Goal: Task Accomplishment & Management: Manage account settings

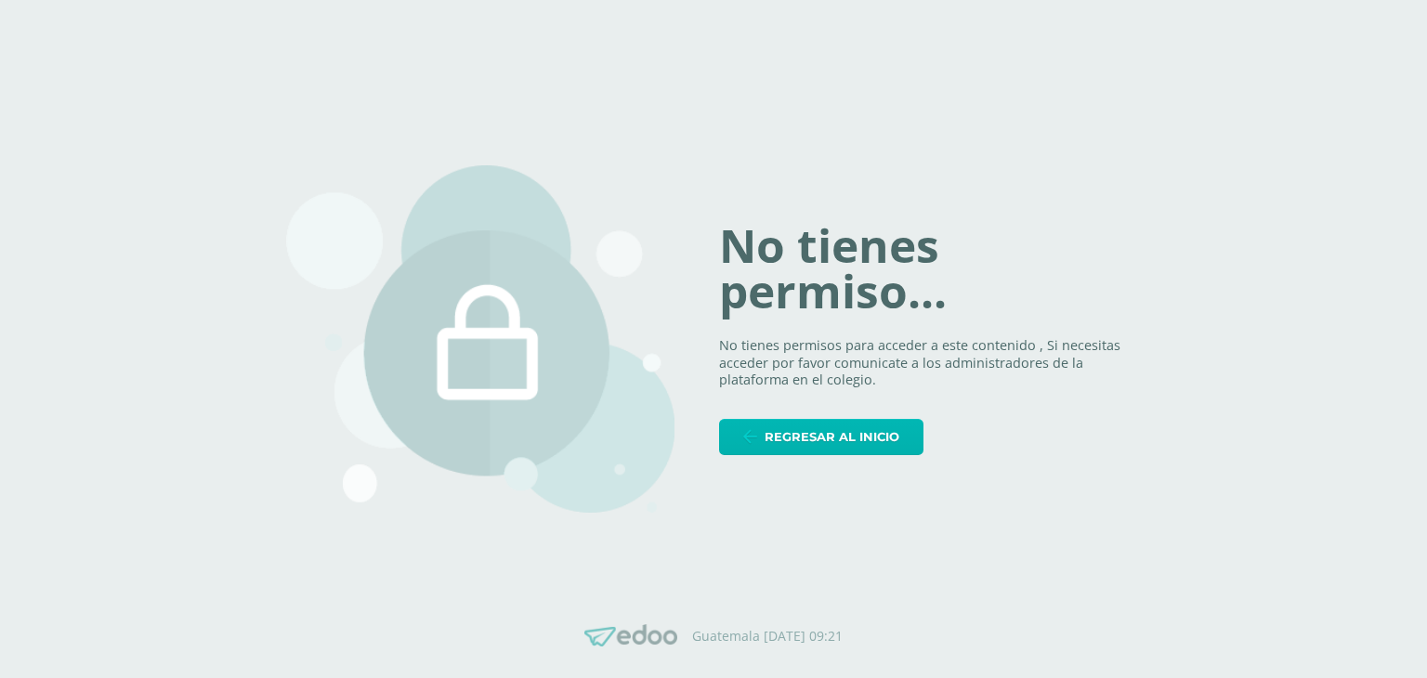
click at [832, 425] on span "Regresar al inicio" at bounding box center [832, 437] width 135 height 34
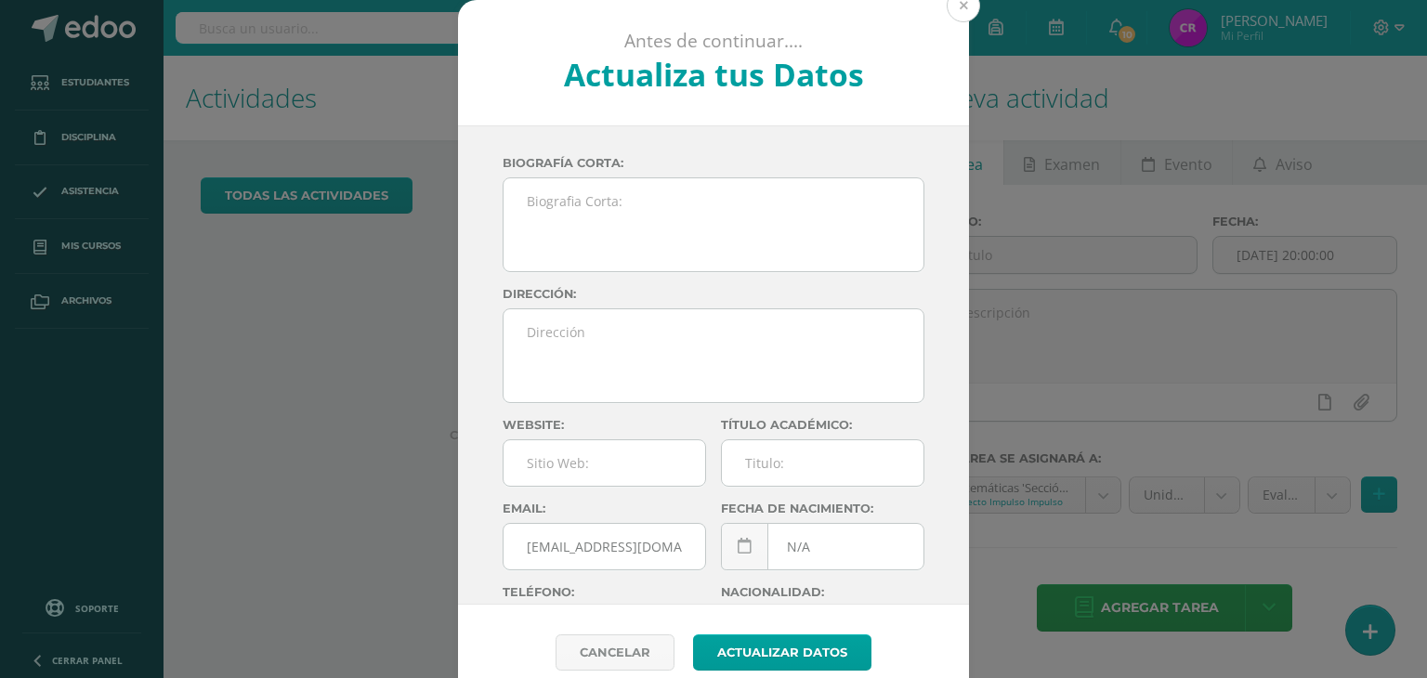
click at [961, 7] on button at bounding box center [963, 5] width 33 height 33
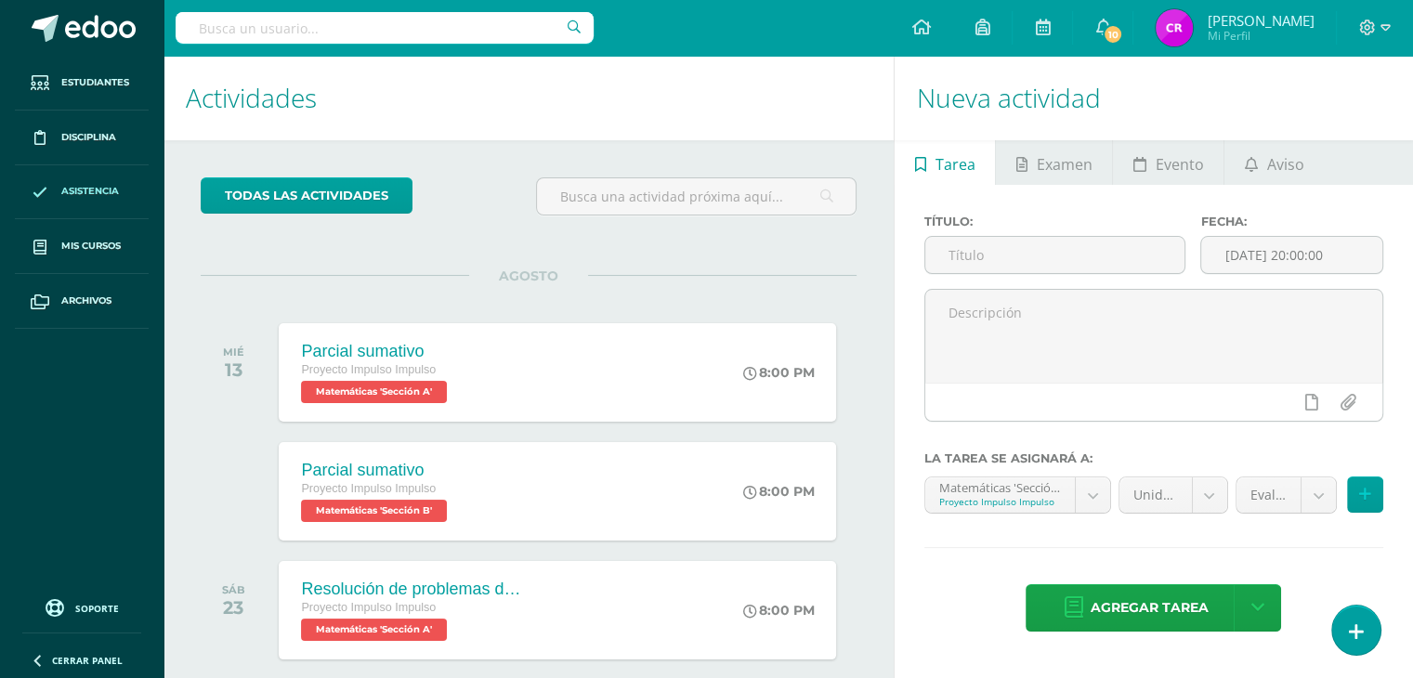
click at [78, 189] on span "Asistencia" at bounding box center [90, 191] width 58 height 15
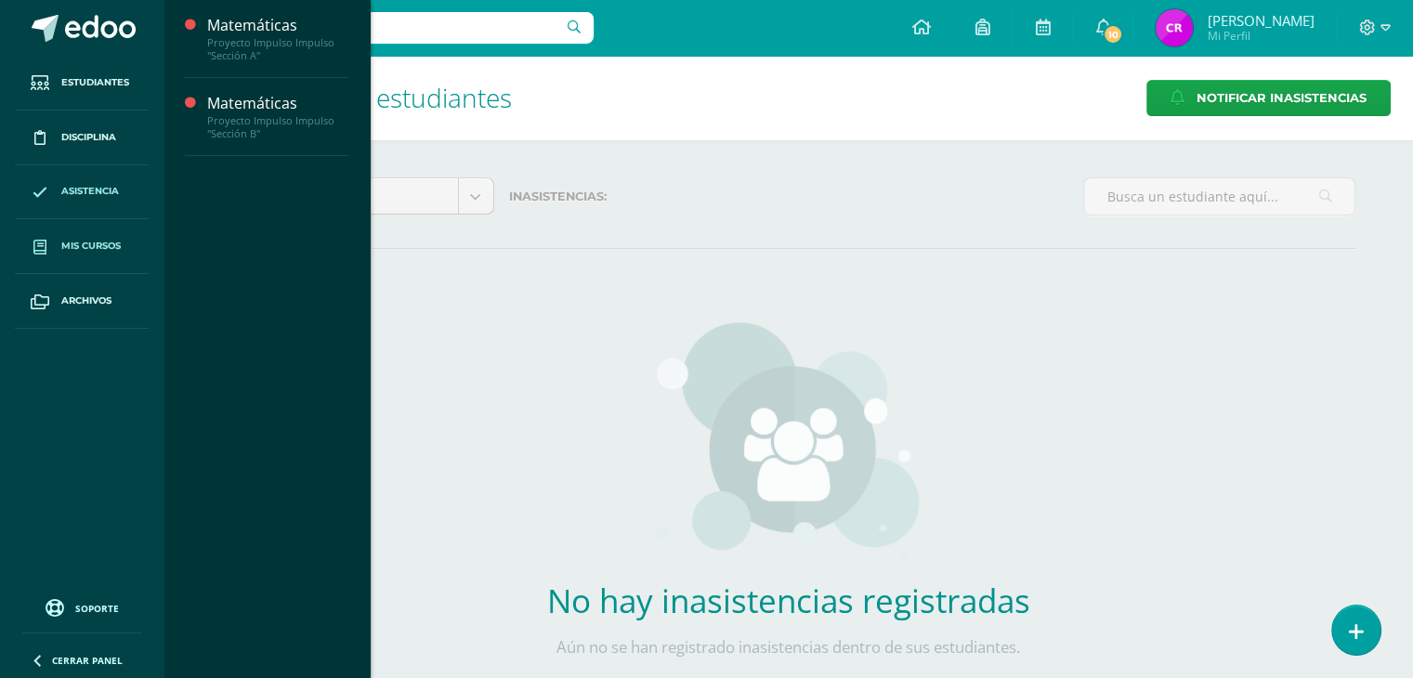
click at [97, 237] on link "Mis cursos" at bounding box center [82, 246] width 134 height 55
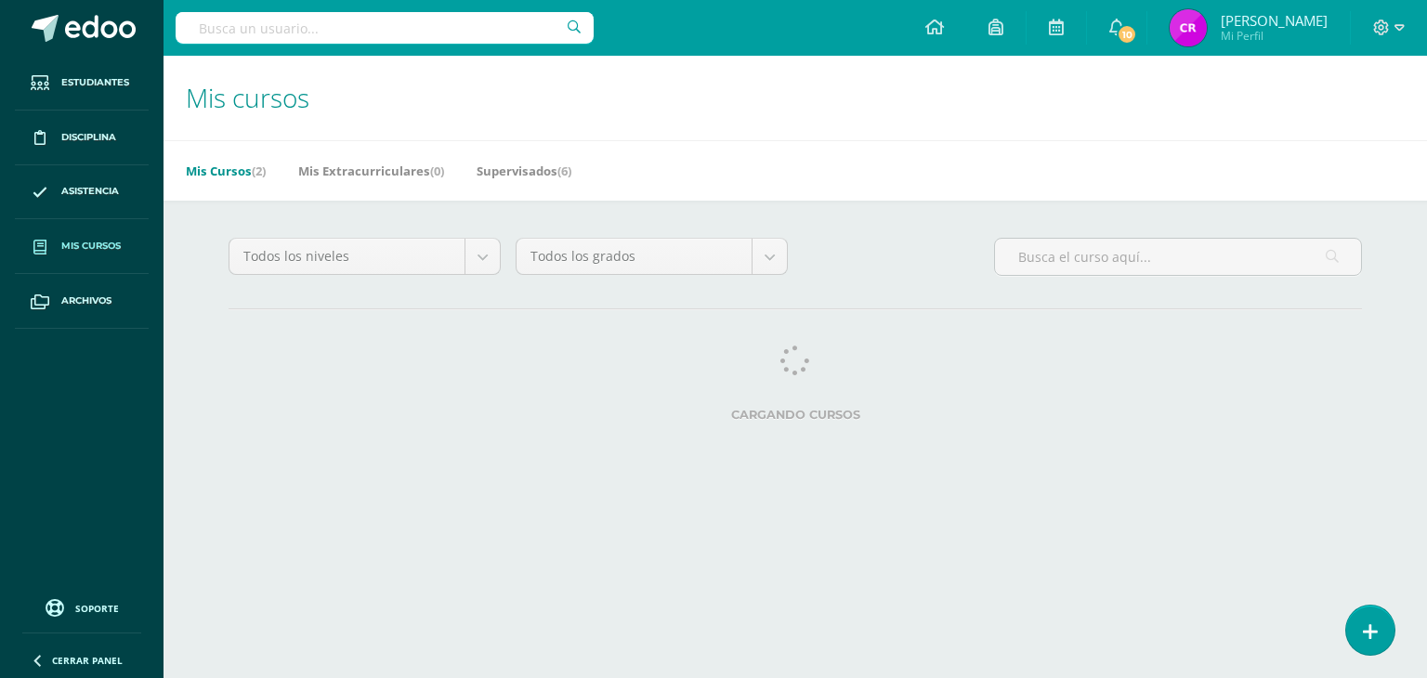
click at [242, 49] on div at bounding box center [385, 28] width 418 height 56
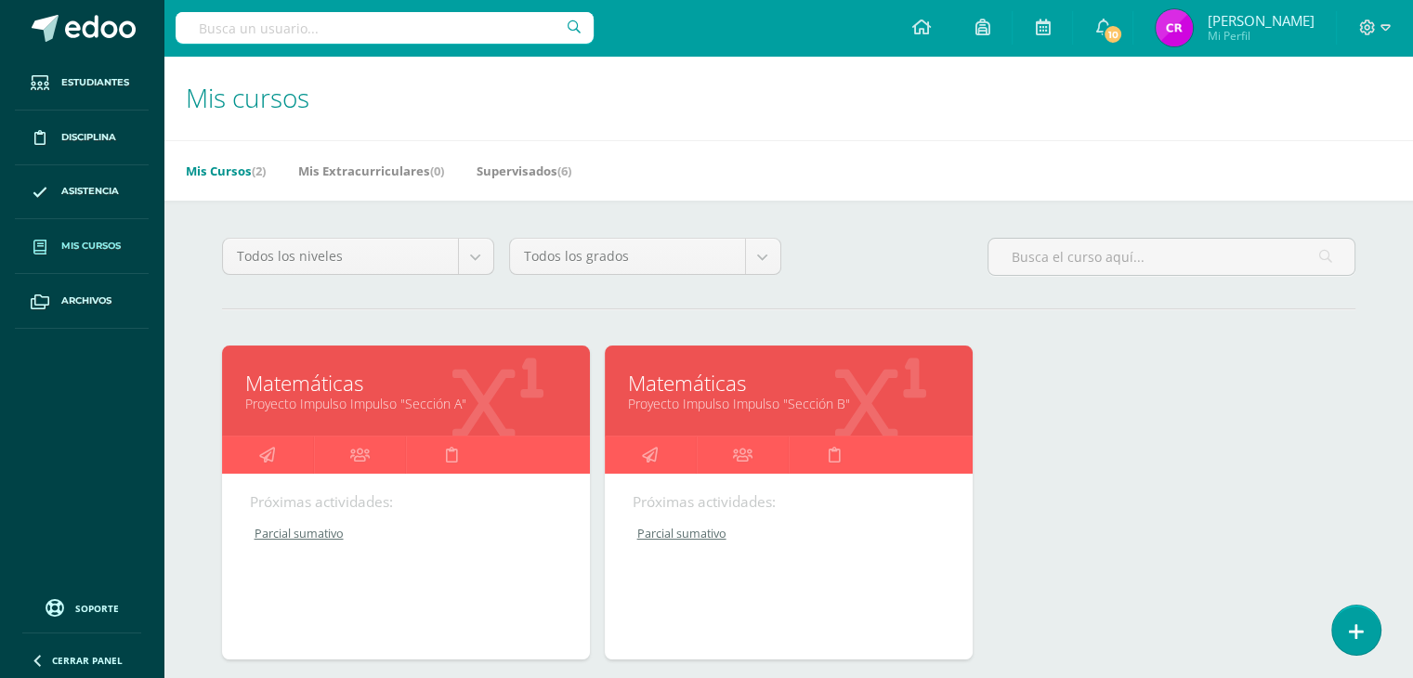
click at [334, 389] on link "Matemáticas" at bounding box center [405, 383] width 321 height 29
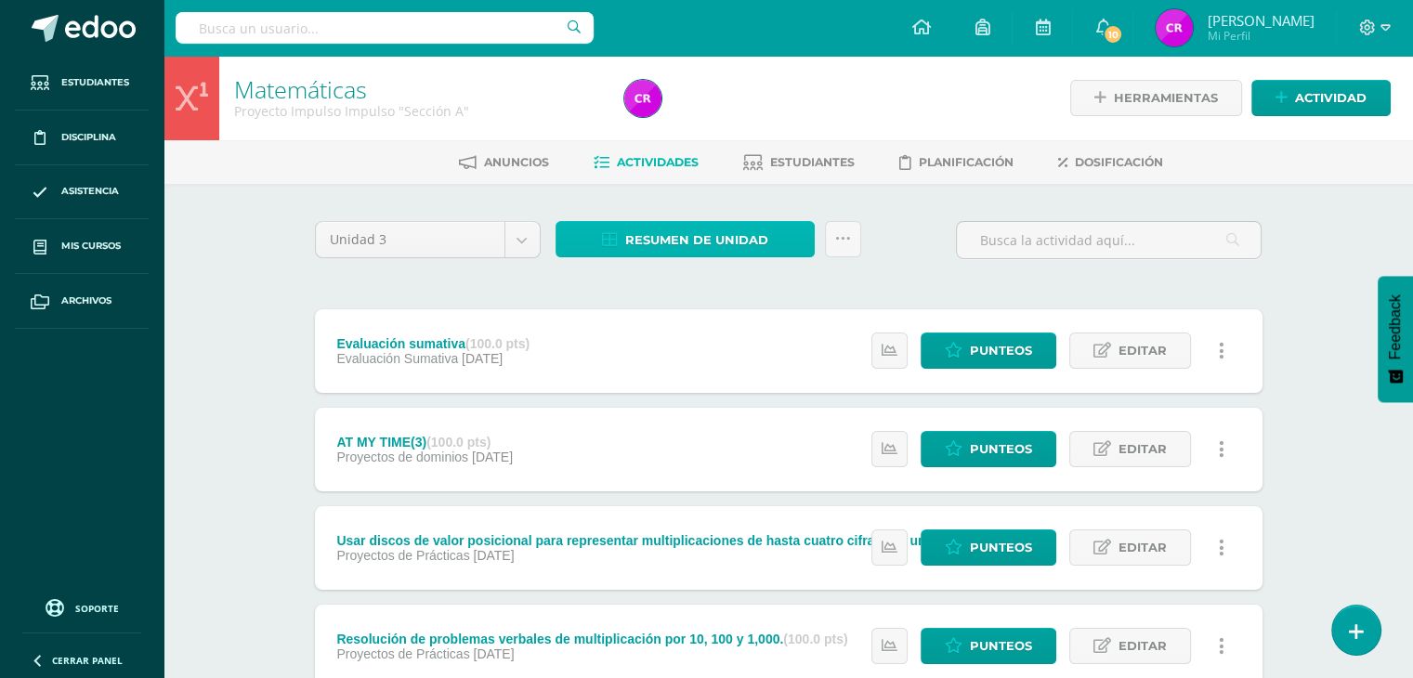
click at [767, 237] on link "Resumen de unidad" at bounding box center [685, 239] width 259 height 36
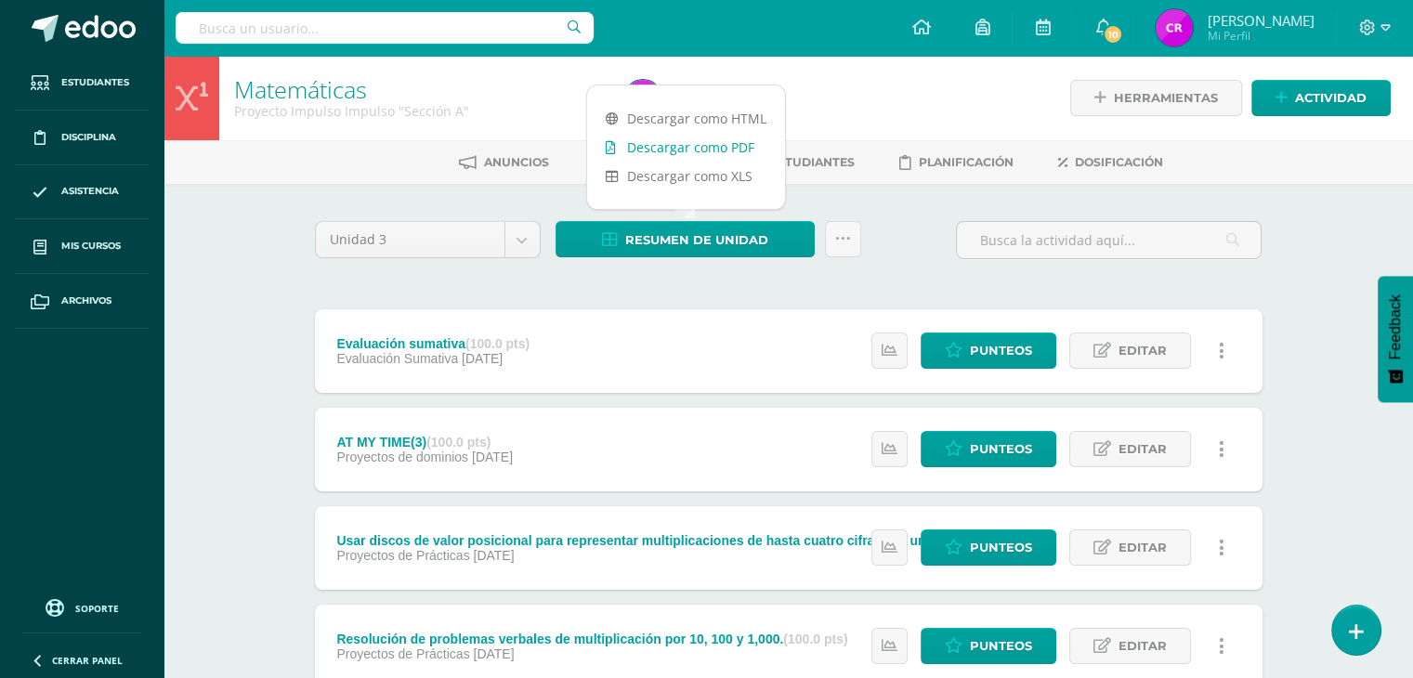
click at [719, 143] on link "Descargar como PDF" at bounding box center [686, 147] width 198 height 29
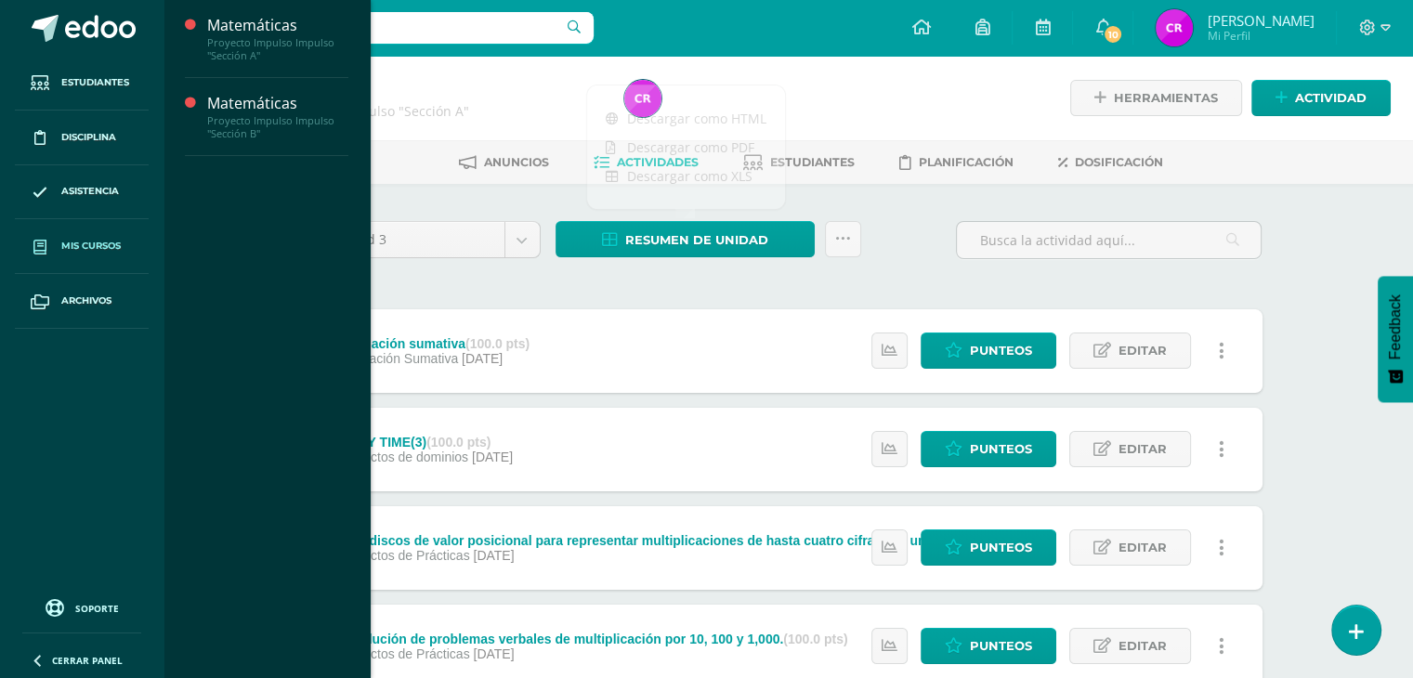
click at [94, 239] on span "Mis cursos" at bounding box center [90, 246] width 59 height 15
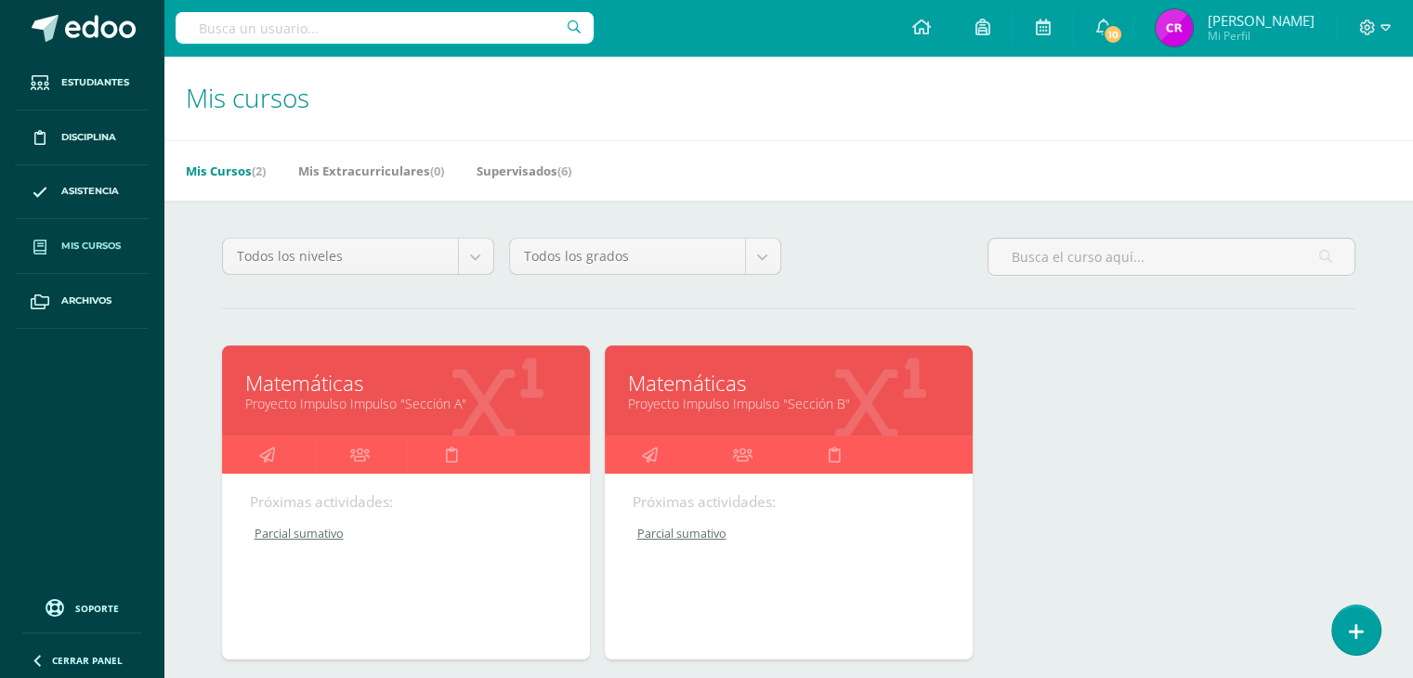
scroll to position [134, 0]
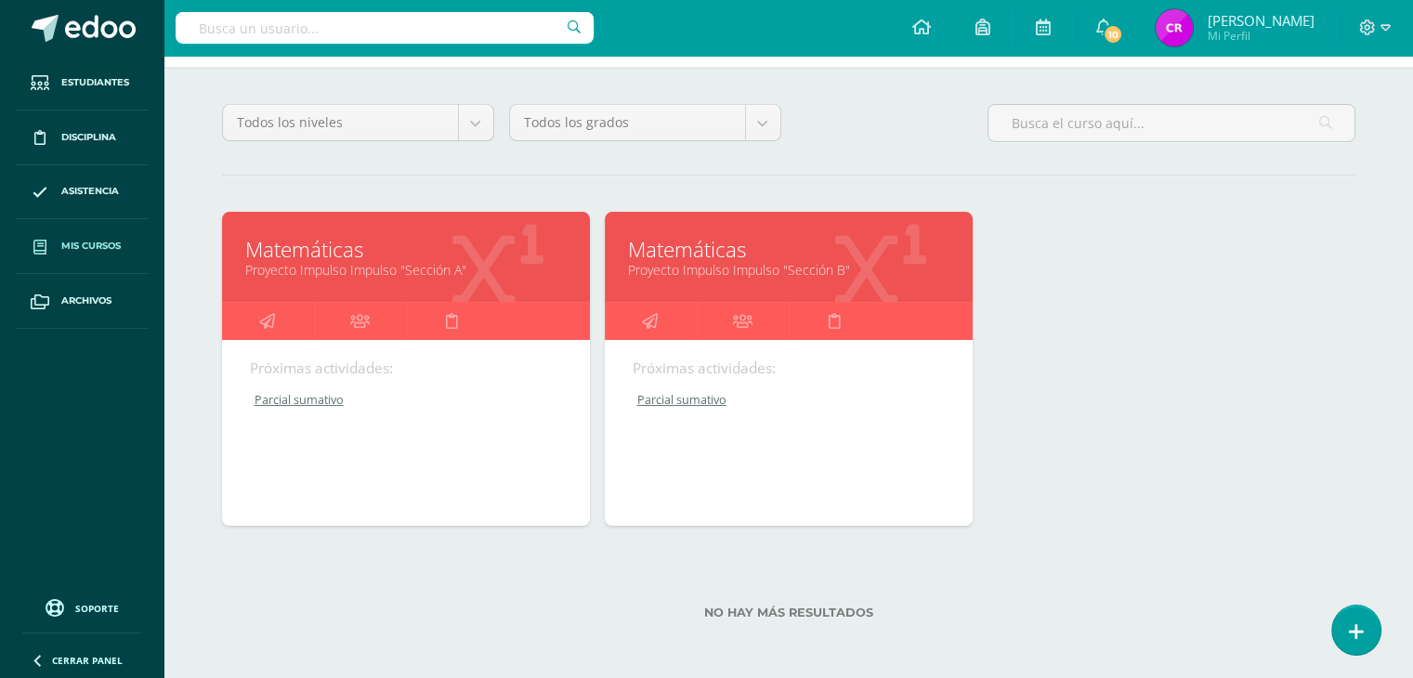
click at [732, 261] on link "Proyecto Impulso Impulso "Sección B"" at bounding box center [788, 270] width 321 height 18
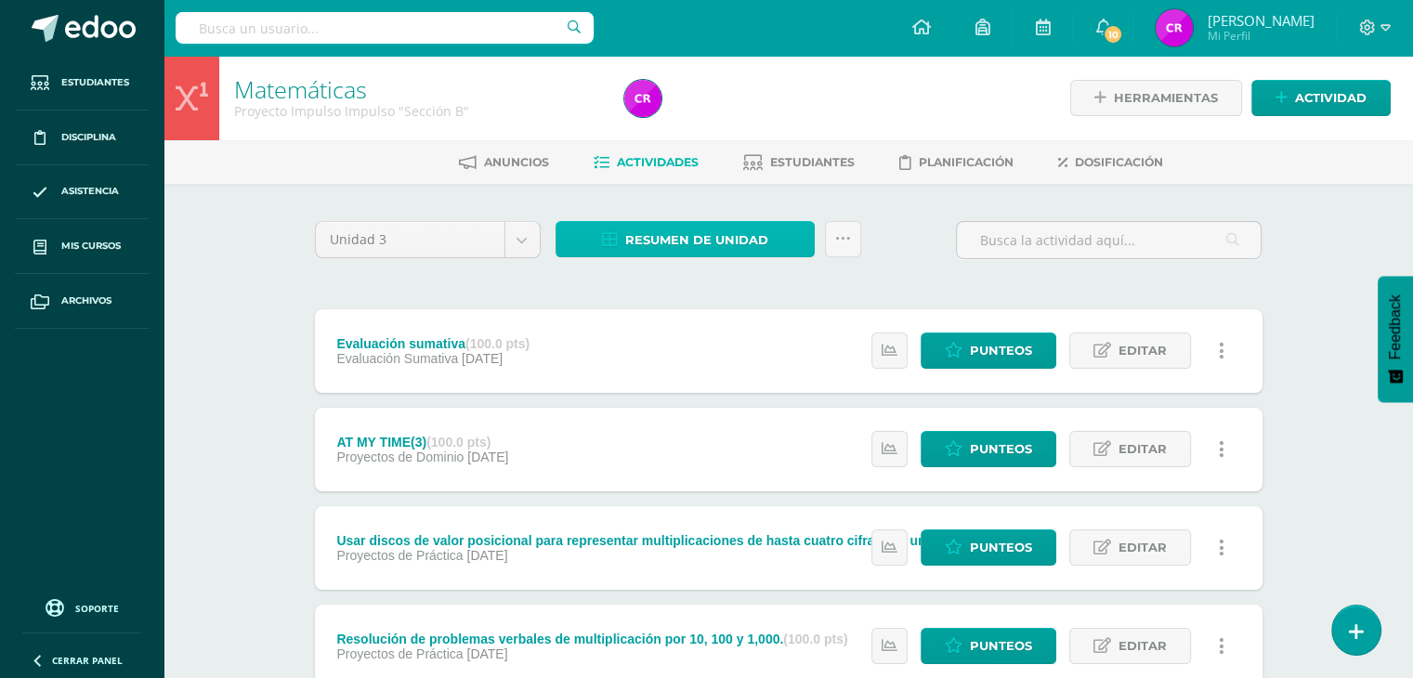
click at [713, 231] on span "Resumen de unidad" at bounding box center [696, 240] width 143 height 34
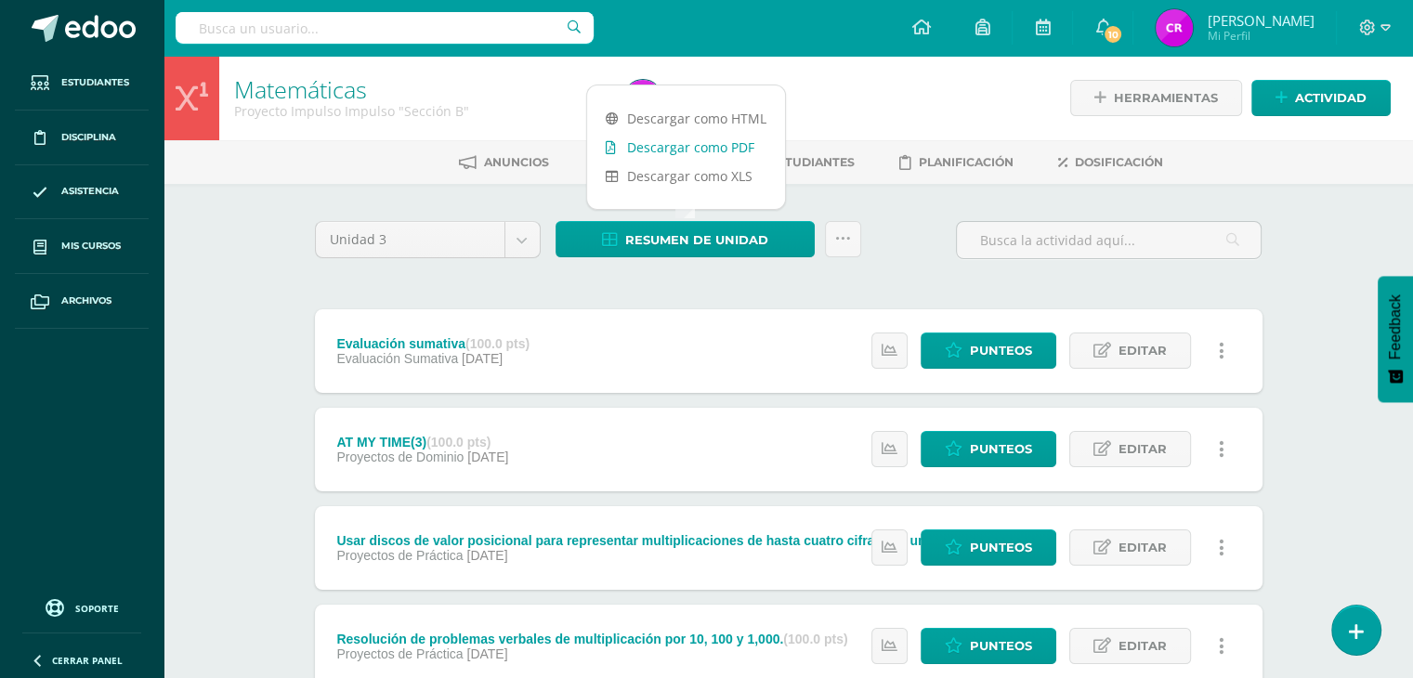
click at [702, 150] on link "Descargar como PDF" at bounding box center [686, 147] width 198 height 29
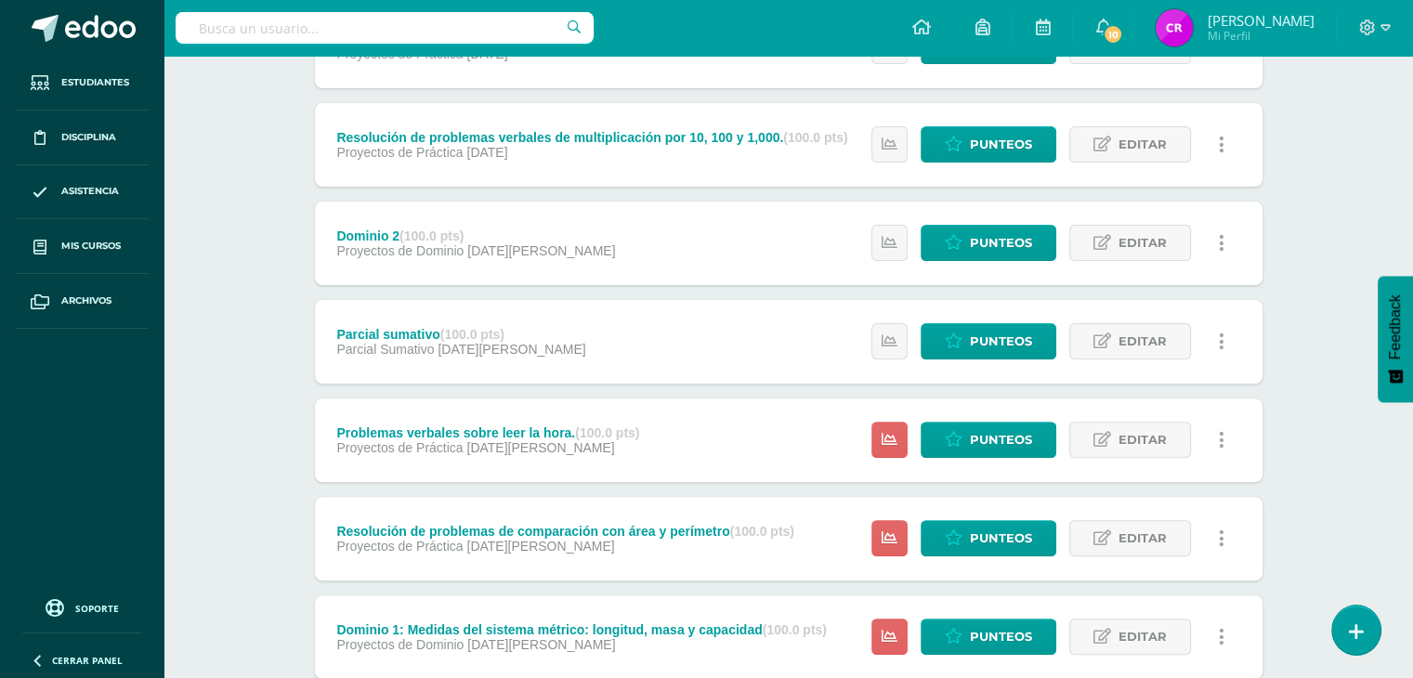
scroll to position [718, 0]
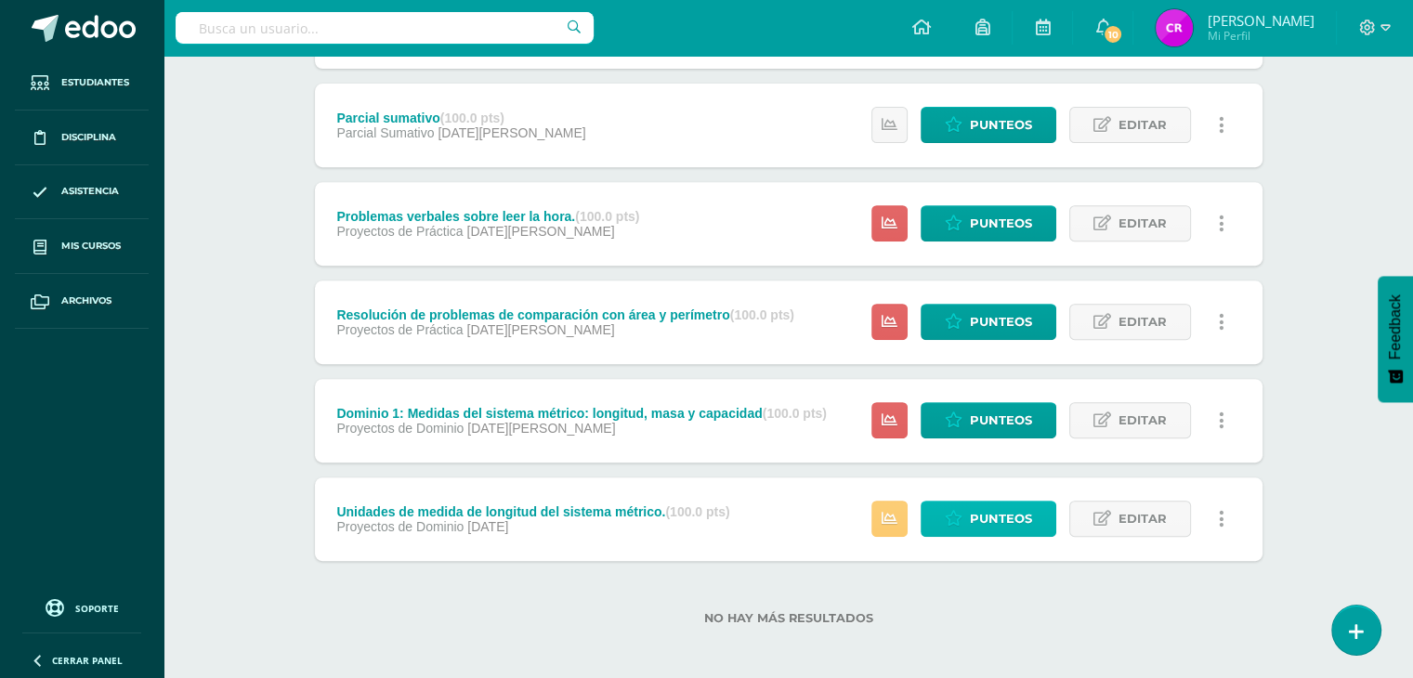
click at [997, 506] on span "Punteos" at bounding box center [1001, 519] width 62 height 34
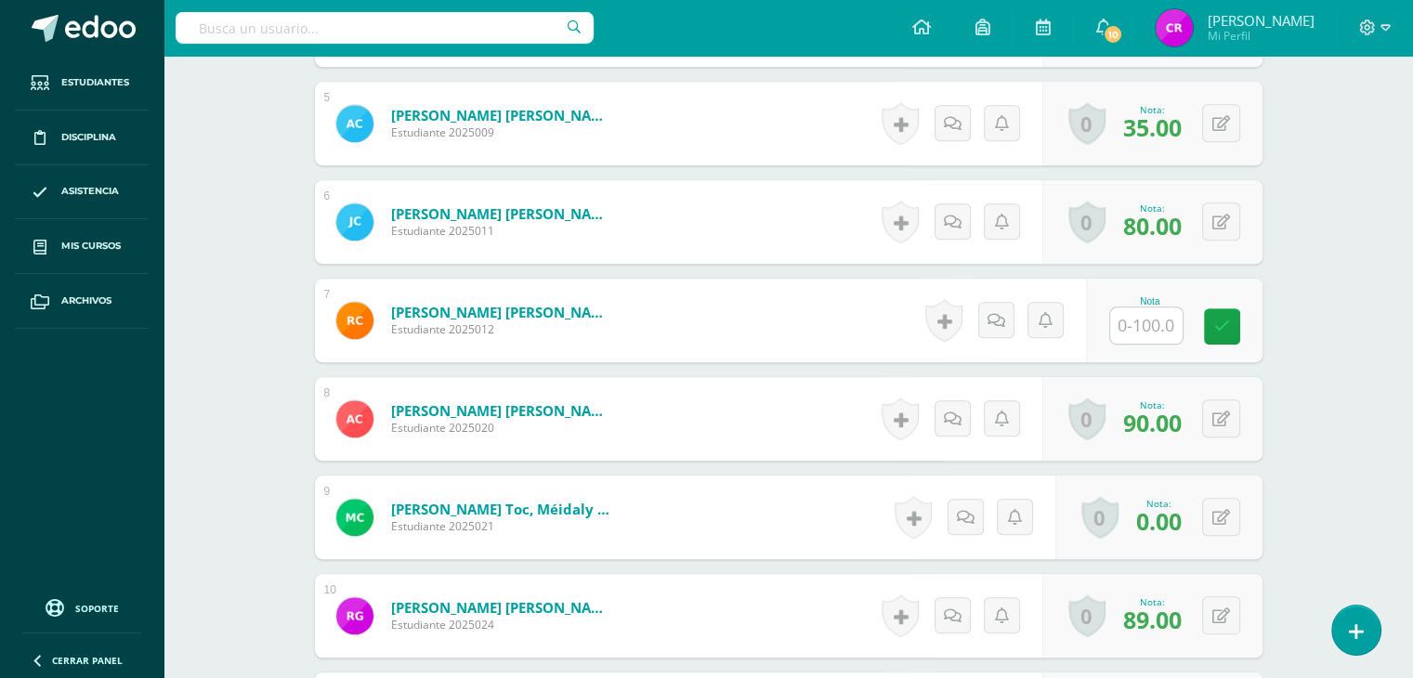
scroll to position [959, 0]
click at [1219, 420] on button at bounding box center [1233, 418] width 39 height 39
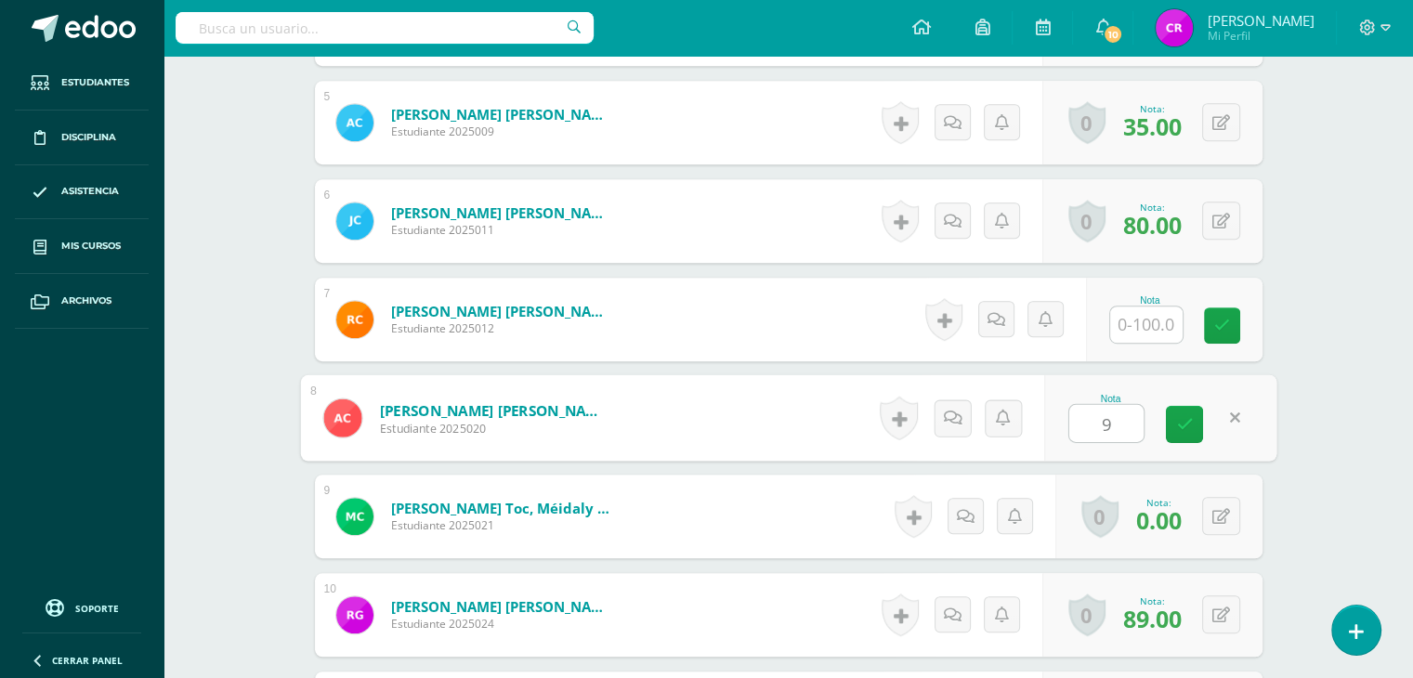
type input "90"
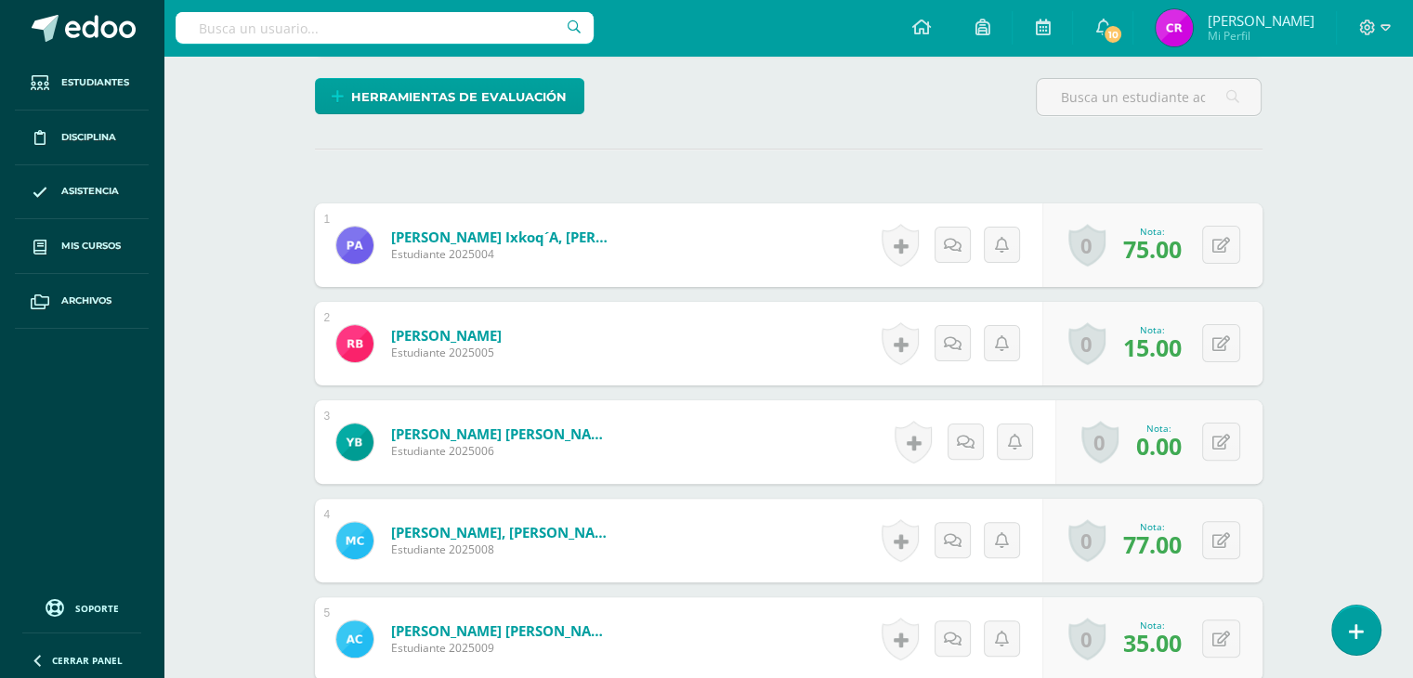
scroll to position [273, 0]
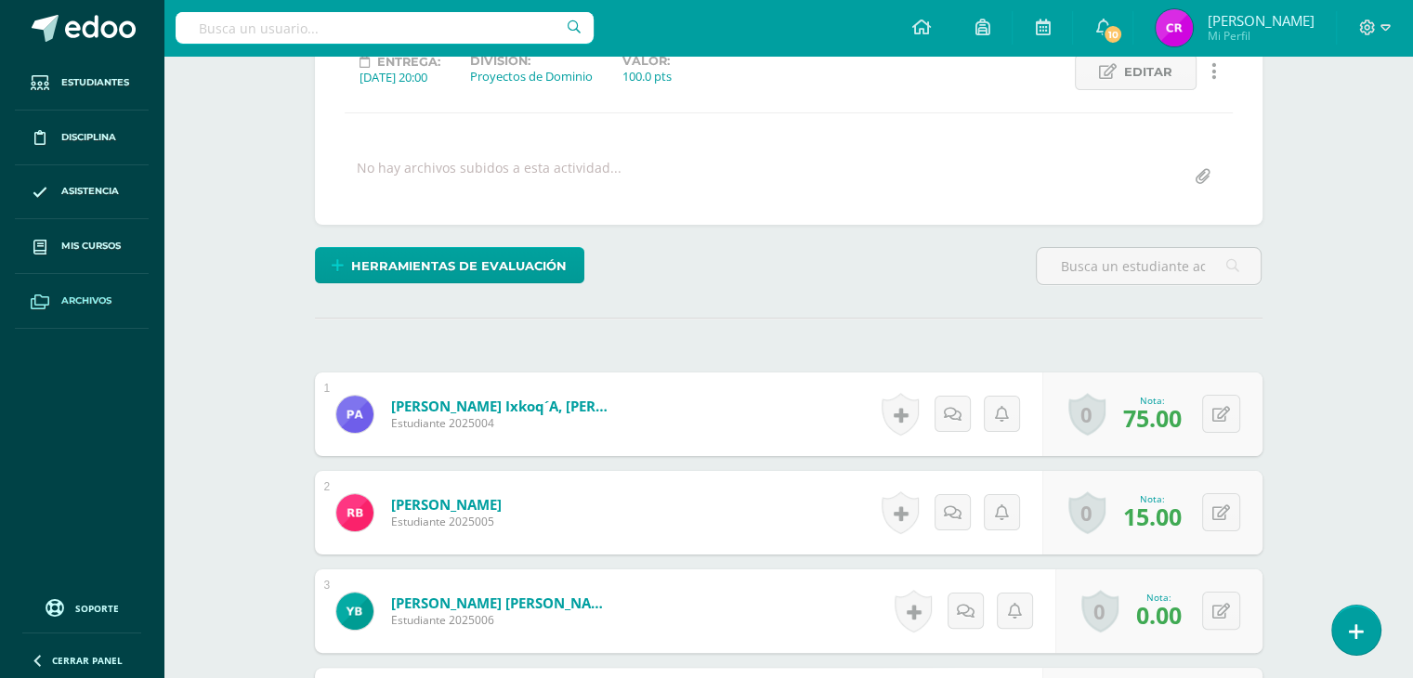
click at [85, 287] on link "Archivos" at bounding box center [82, 301] width 134 height 55
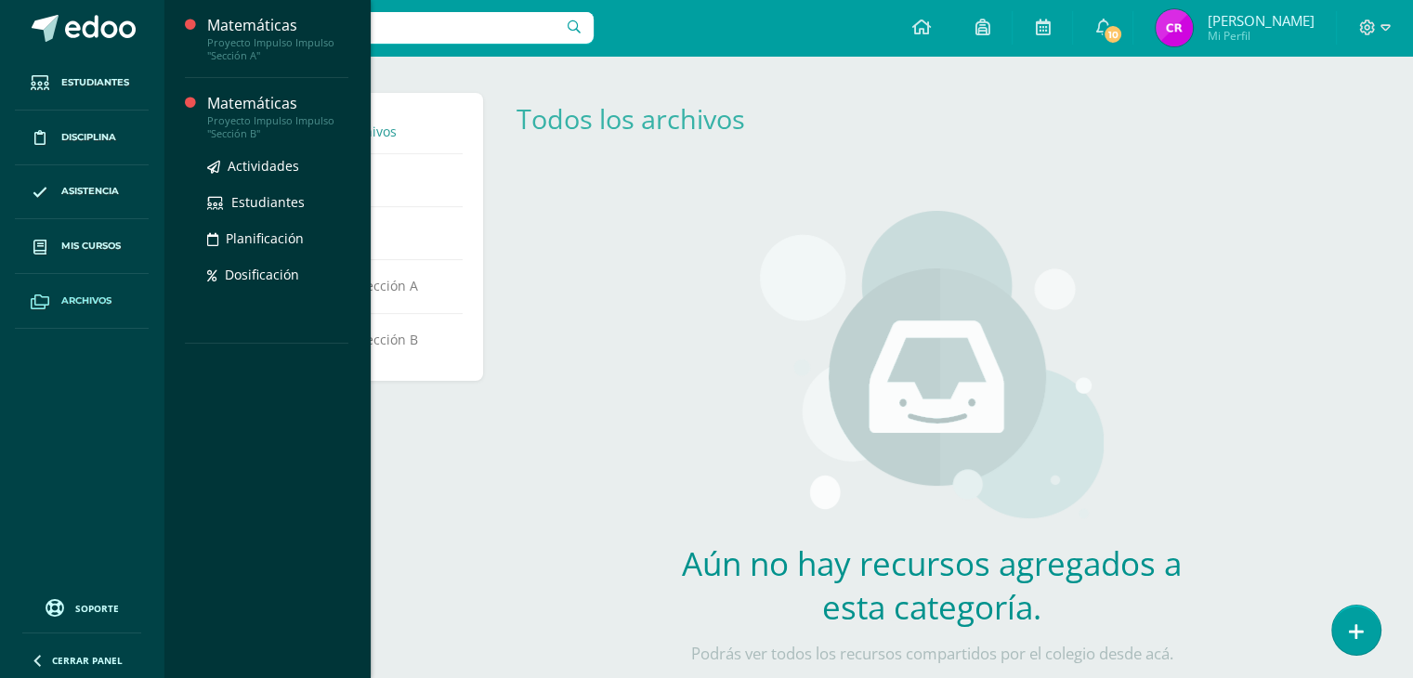
click at [249, 261] on ul "Actividades Estudiantes Planificación Dosificación" at bounding box center [277, 220] width 141 height 130
click at [247, 272] on span "Dosificación" at bounding box center [262, 275] width 74 height 18
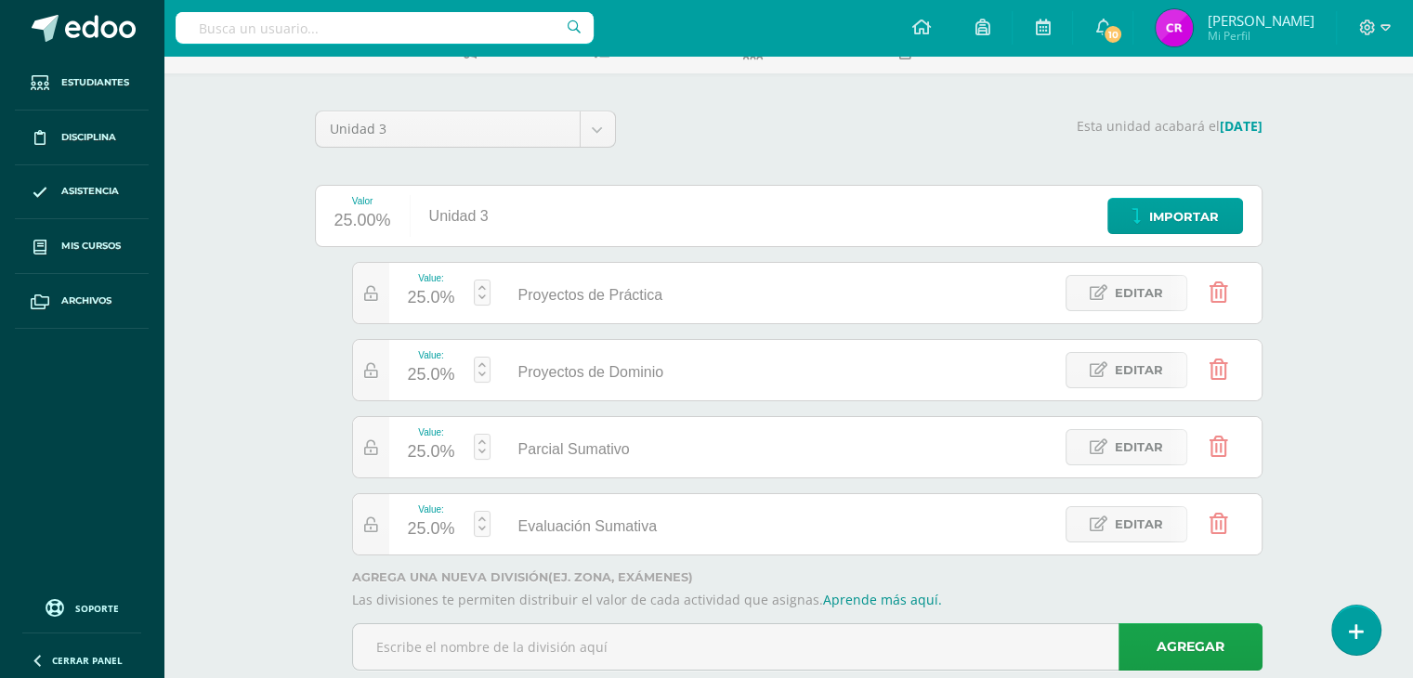
scroll to position [108, 0]
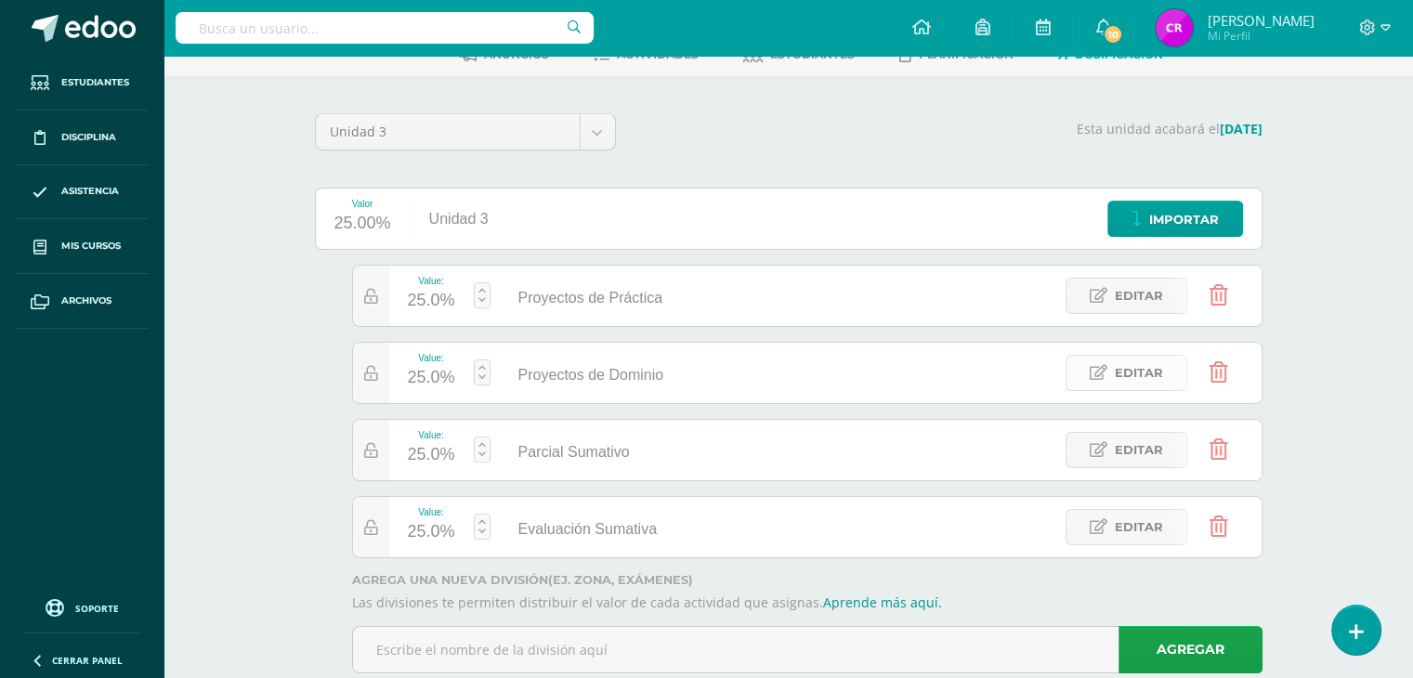
click at [1137, 376] on span "Editar" at bounding box center [1139, 373] width 48 height 34
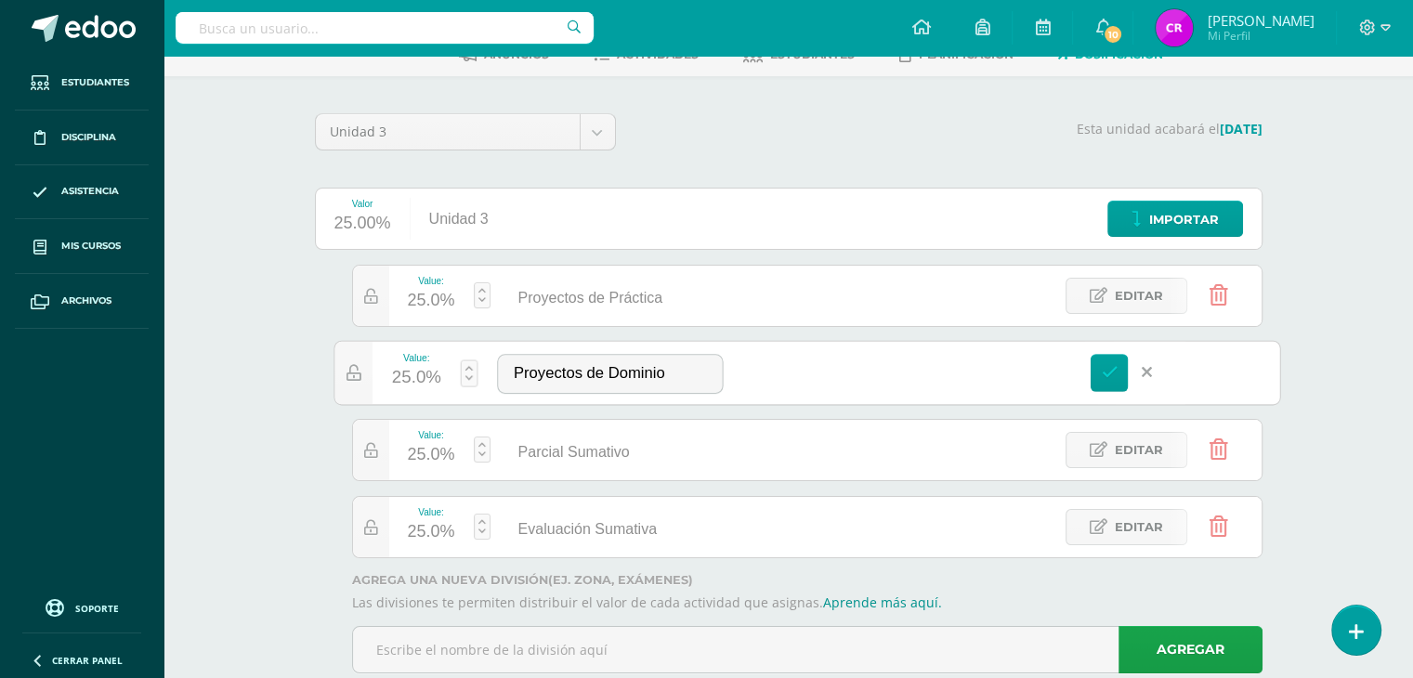
click at [412, 382] on div "25.0%" at bounding box center [415, 378] width 49 height 31
type input "30"
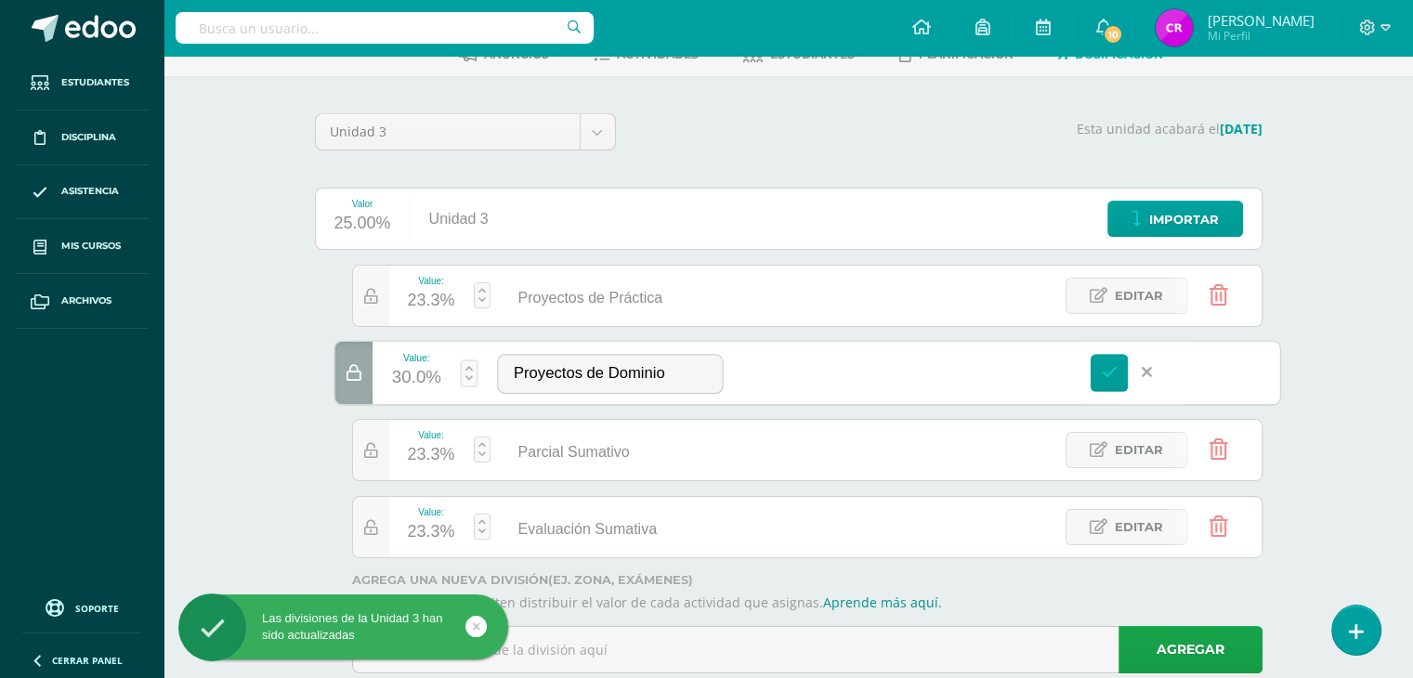
click at [551, 328] on div at bounding box center [826, 412] width 948 height 294
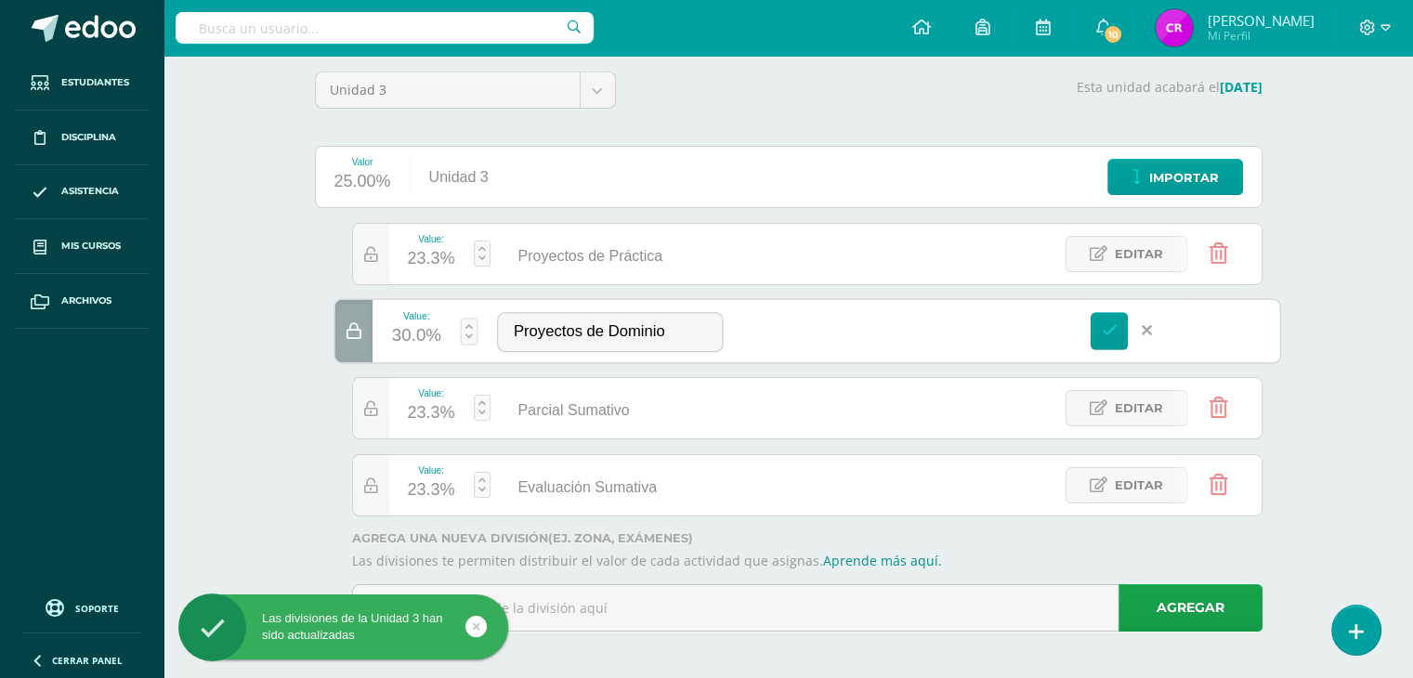
scroll to position [151, 0]
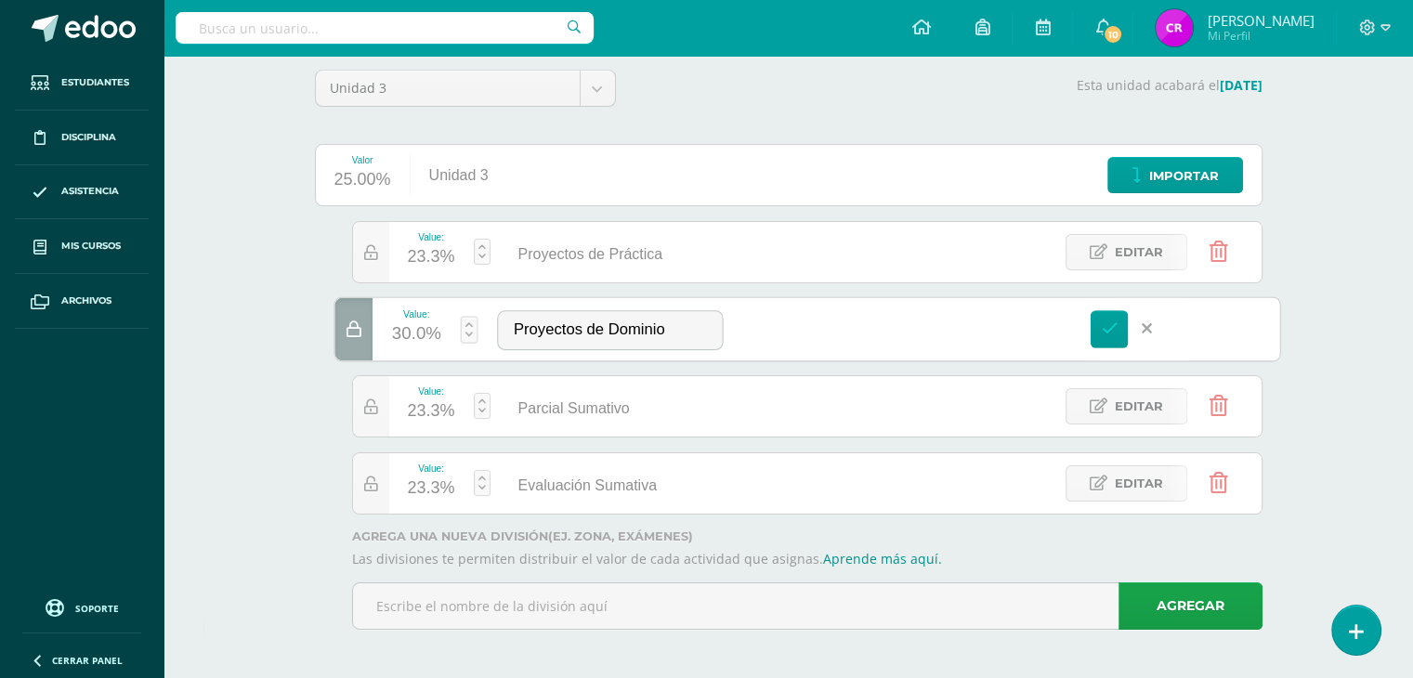
click at [444, 403] on div "23.3%" at bounding box center [431, 412] width 47 height 30
type input "20"
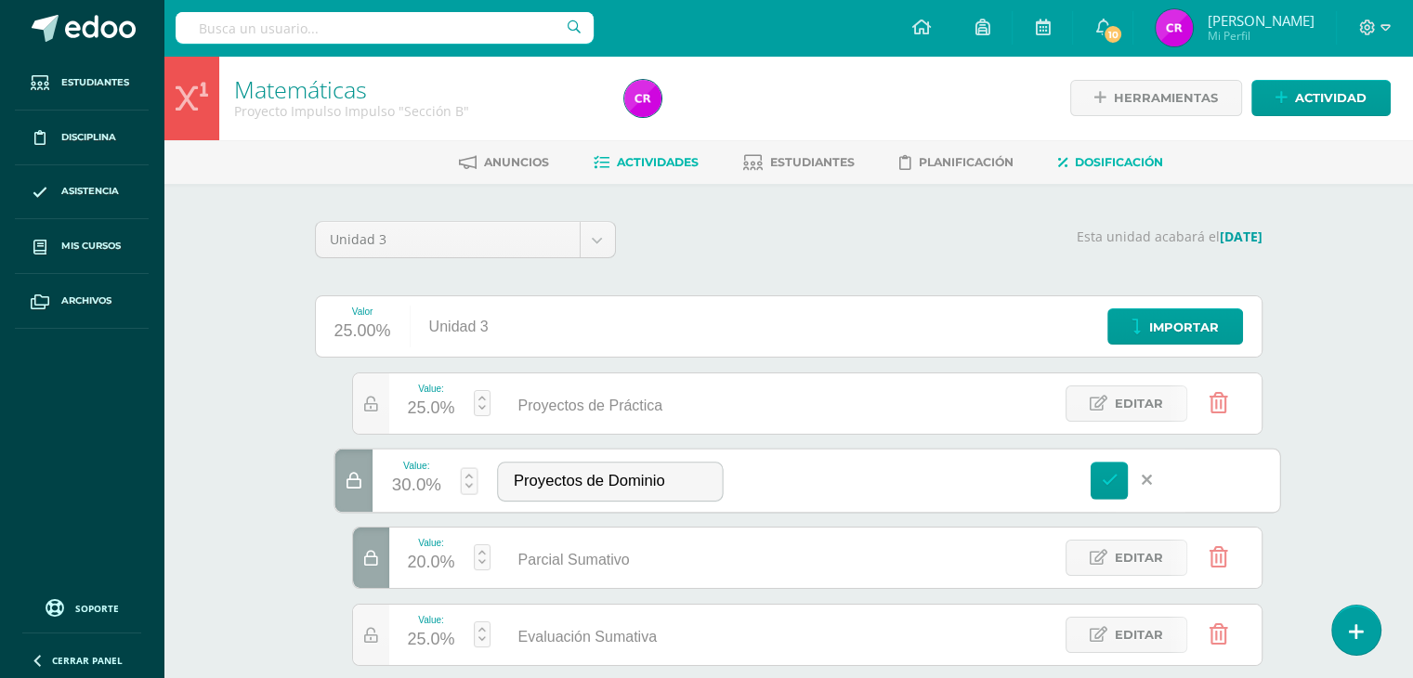
click at [630, 161] on span "Actividades" at bounding box center [658, 162] width 82 height 14
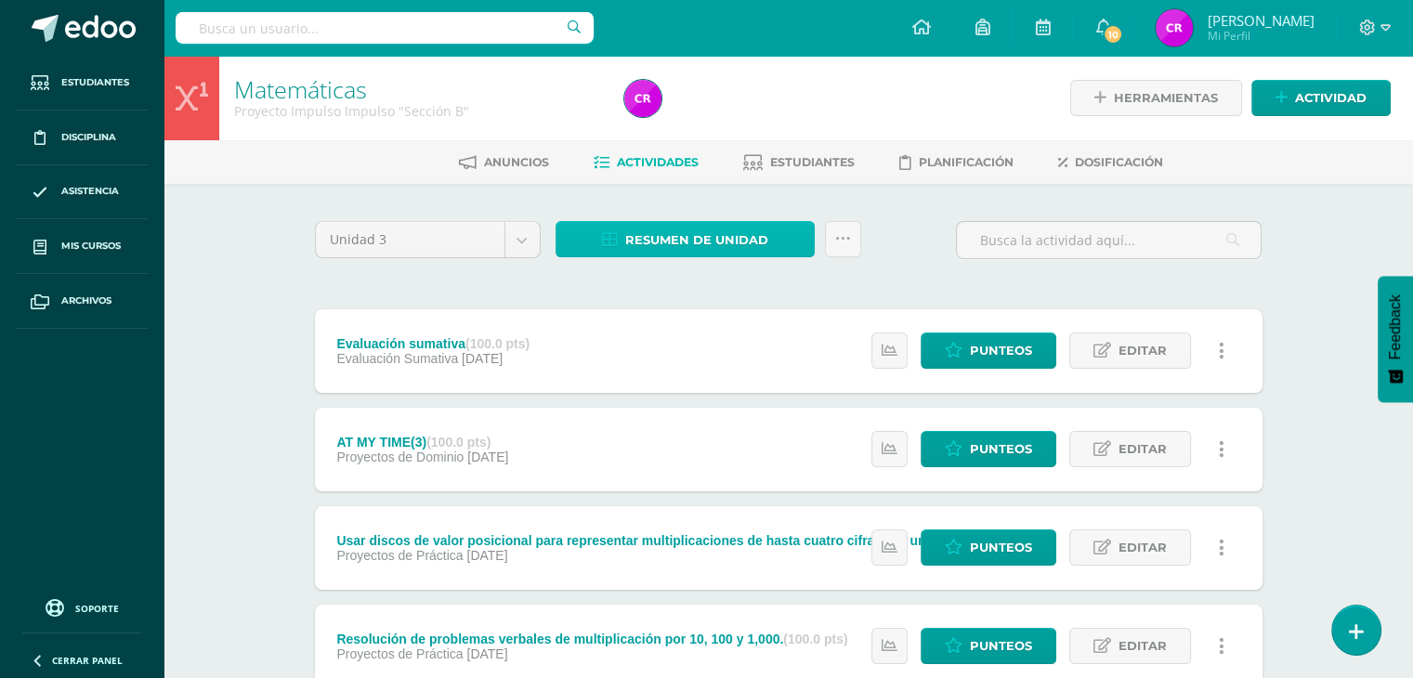
click at [709, 239] on span "Resumen de unidad" at bounding box center [696, 240] width 143 height 34
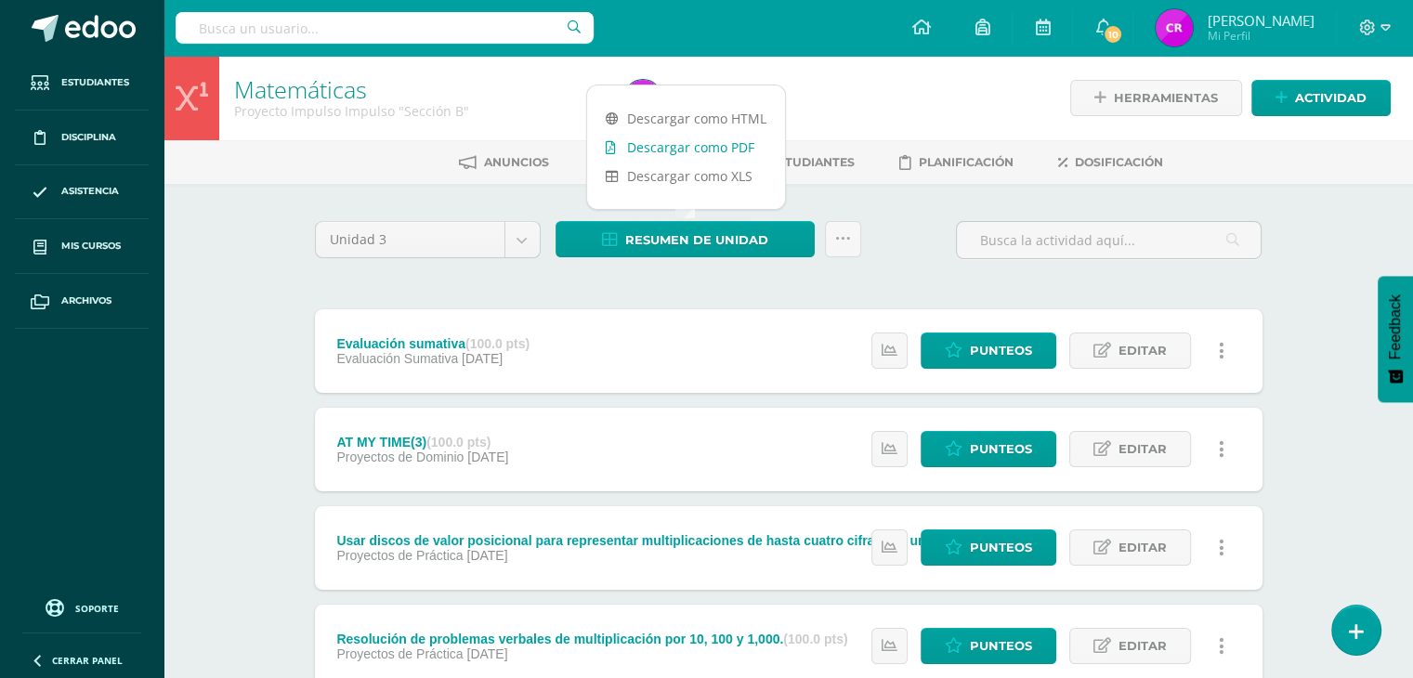
click at [697, 150] on link "Descargar como PDF" at bounding box center [686, 147] width 198 height 29
click at [1220, 101] on link "Herramientas" at bounding box center [1156, 98] width 172 height 36
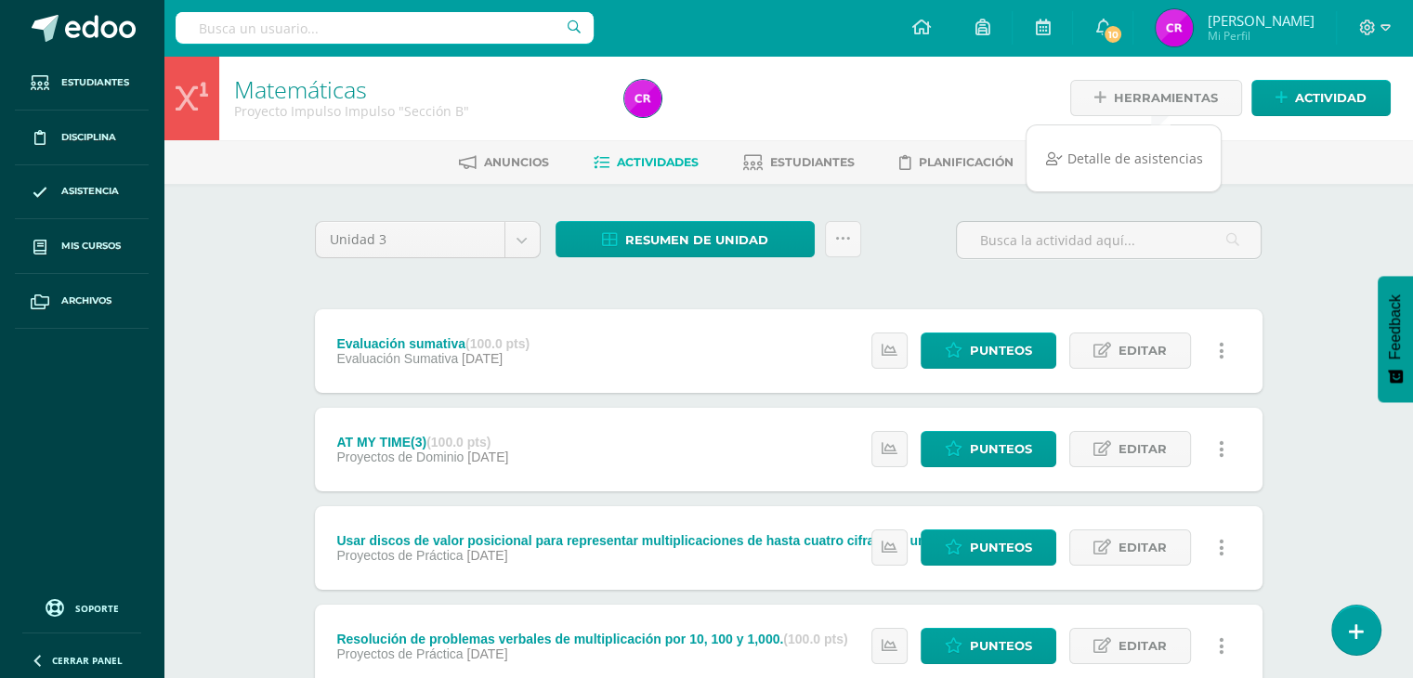
click at [1122, 172] on link "Dosificación" at bounding box center [1110, 163] width 105 height 30
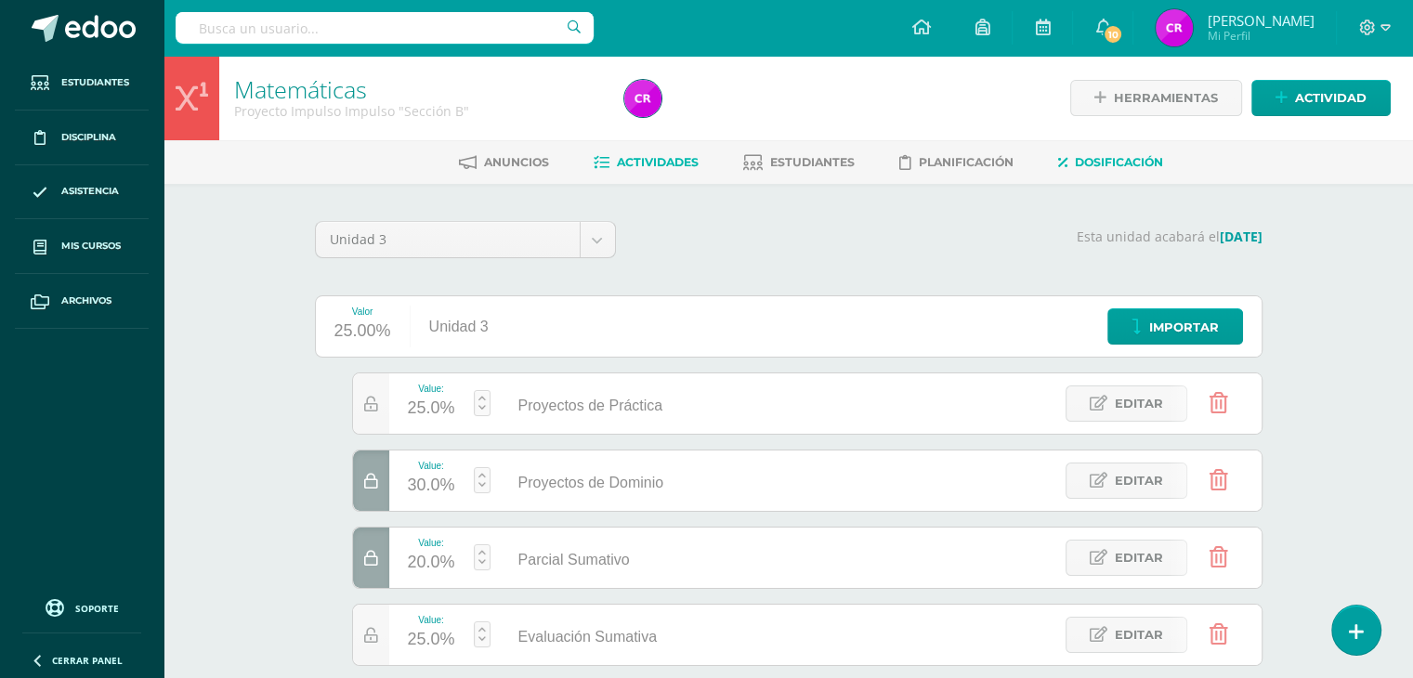
click at [622, 165] on span "Actividades" at bounding box center [658, 162] width 82 height 14
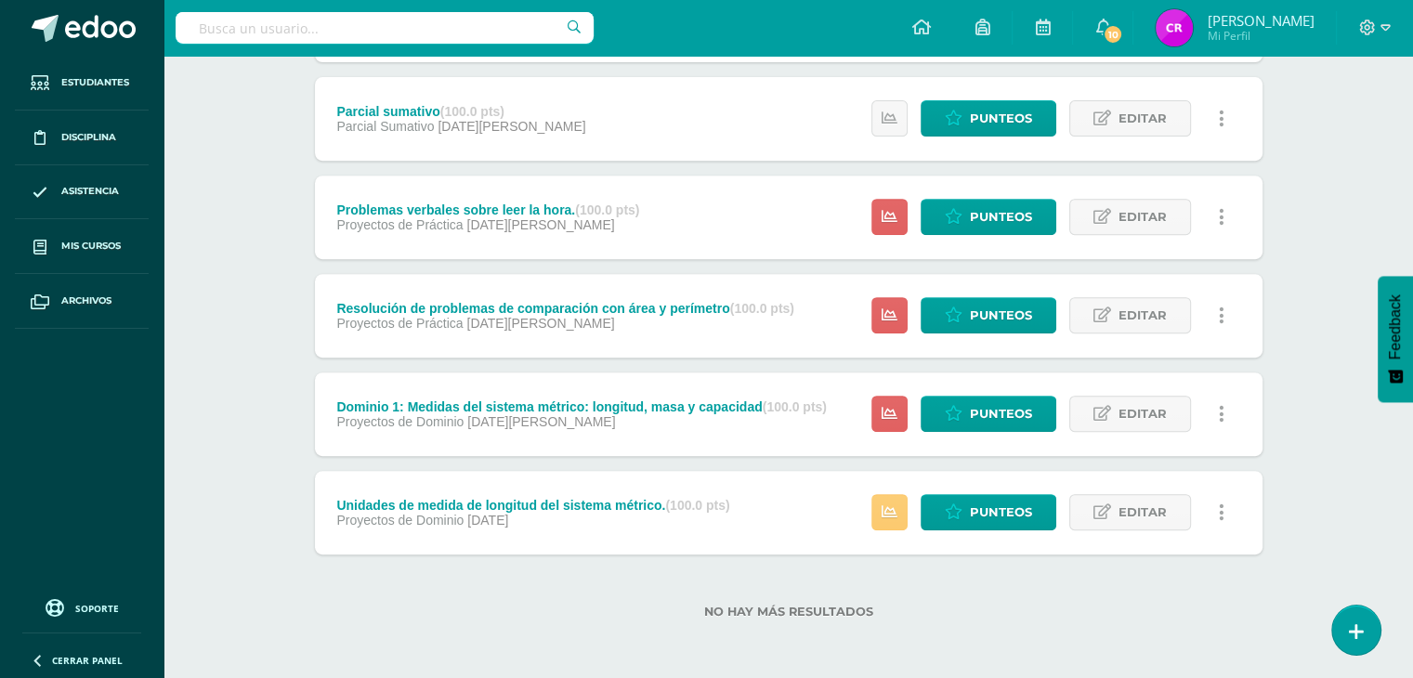
scroll to position [725, 0]
click at [1126, 516] on span "Editar" at bounding box center [1142, 512] width 48 height 34
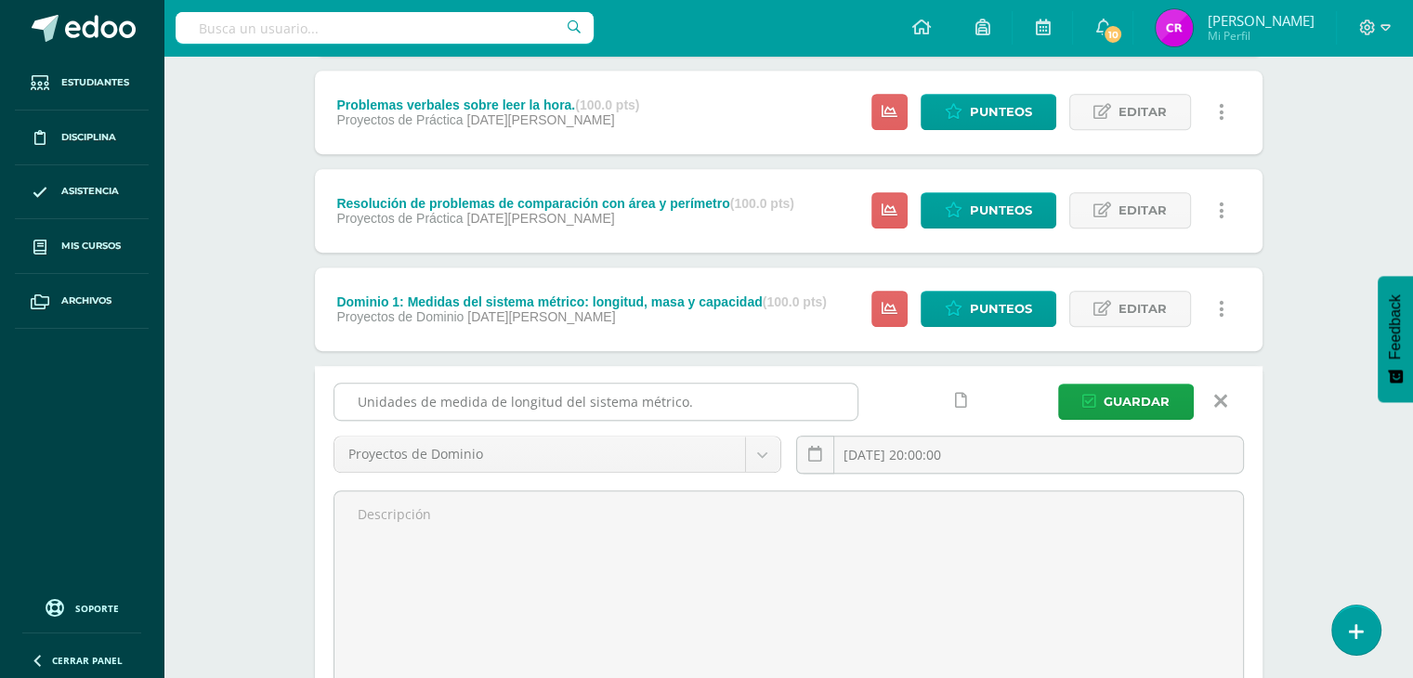
scroll to position [832, 0]
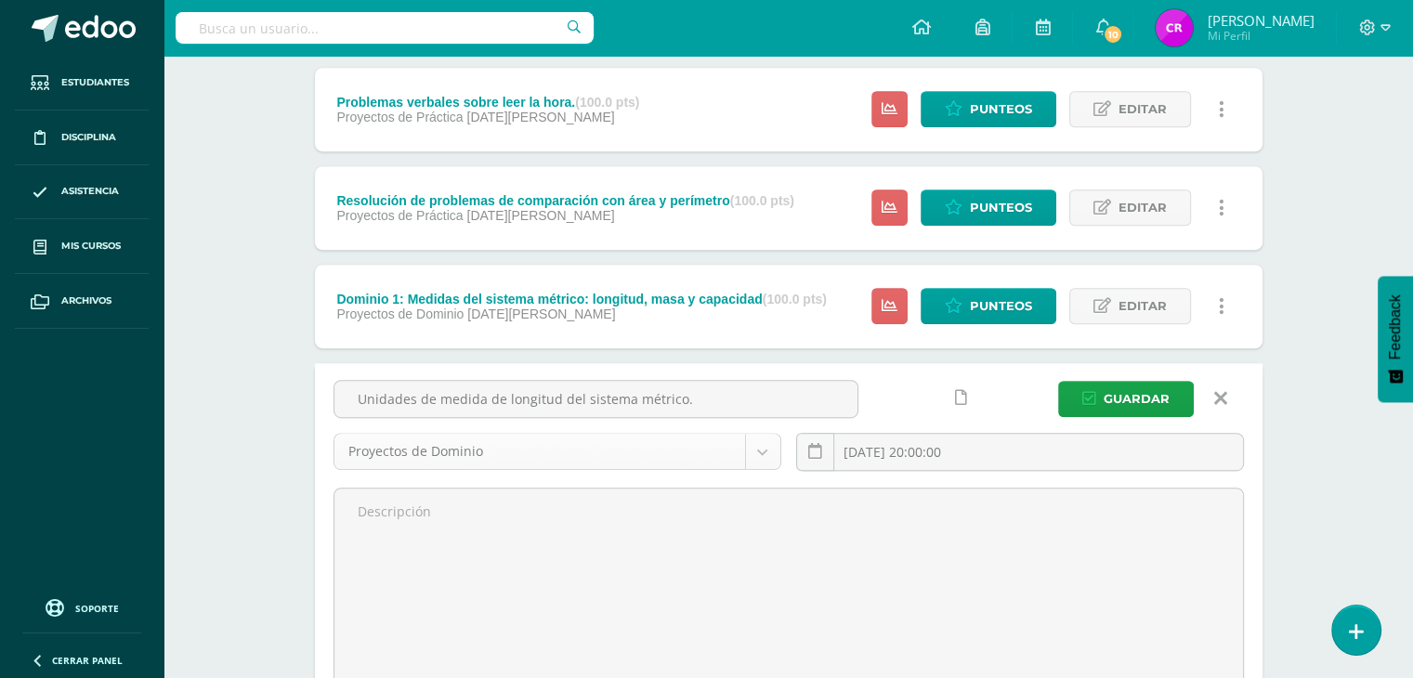
click at [765, 446] on body "Estudiantes Disciplina Asistencia Mis cursos Archivos Soporte Centro de ayuda Ú…" at bounding box center [706, 2] width 1413 height 1668
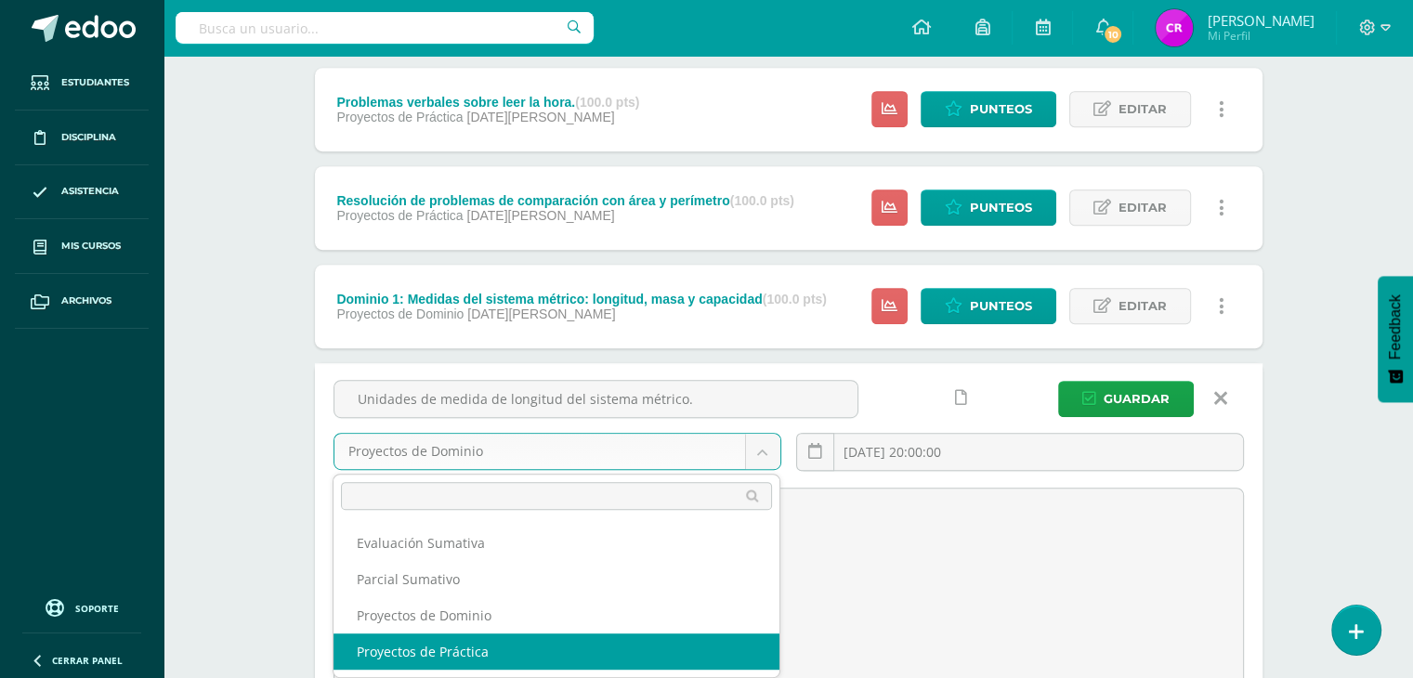
select select "35743"
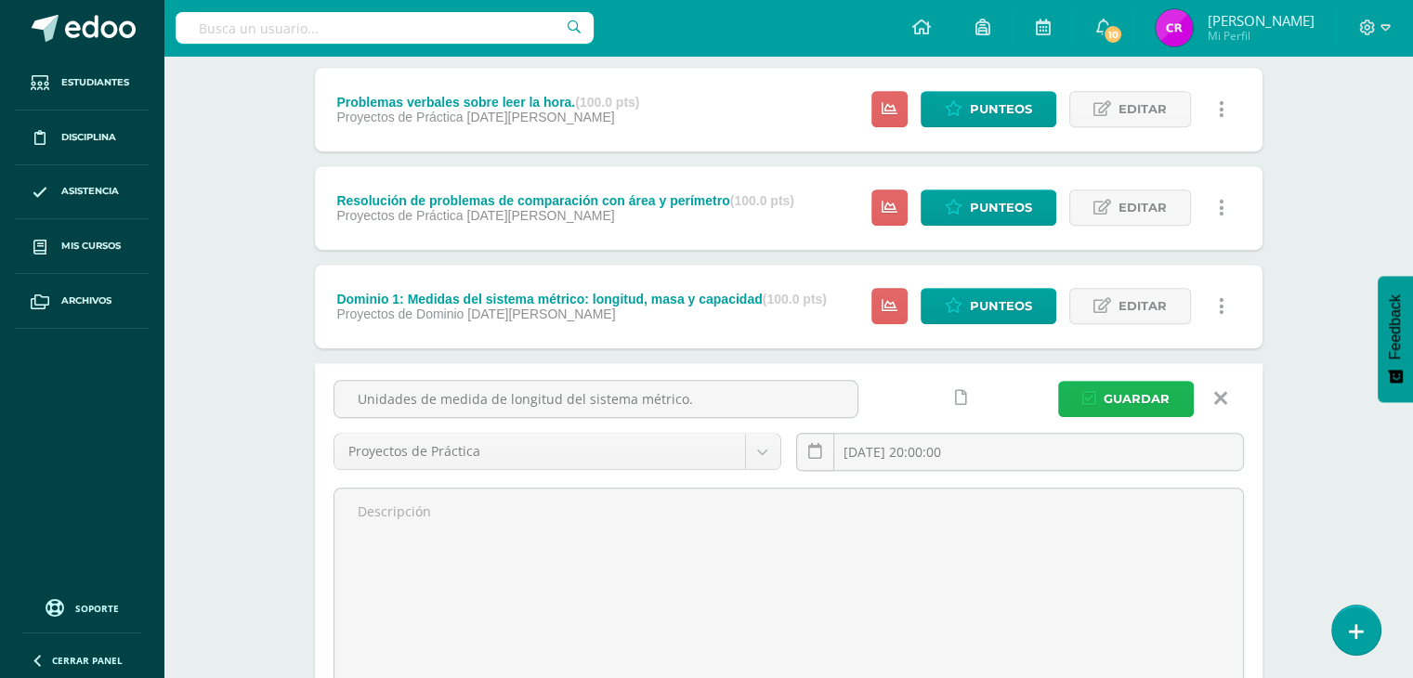
click at [1107, 388] on span "Guardar" at bounding box center [1137, 399] width 66 height 34
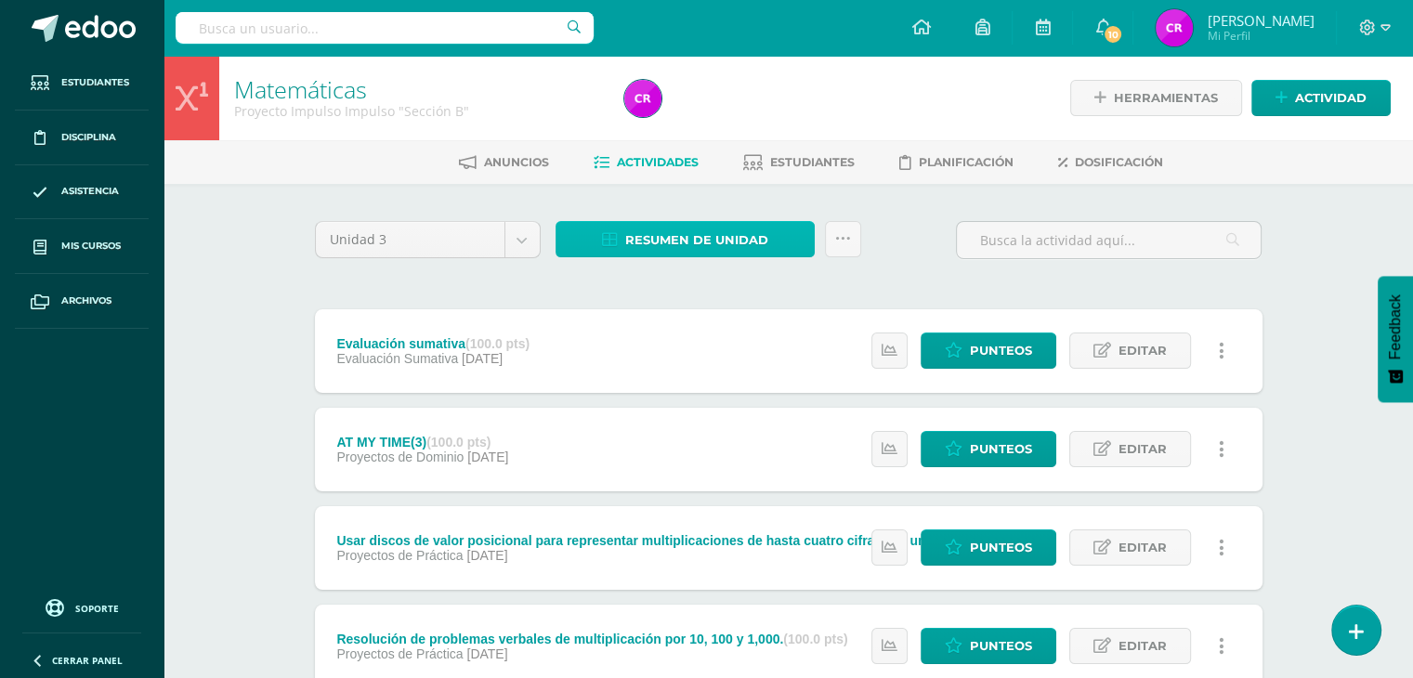
click at [699, 253] on span "Resumen de unidad" at bounding box center [696, 240] width 143 height 34
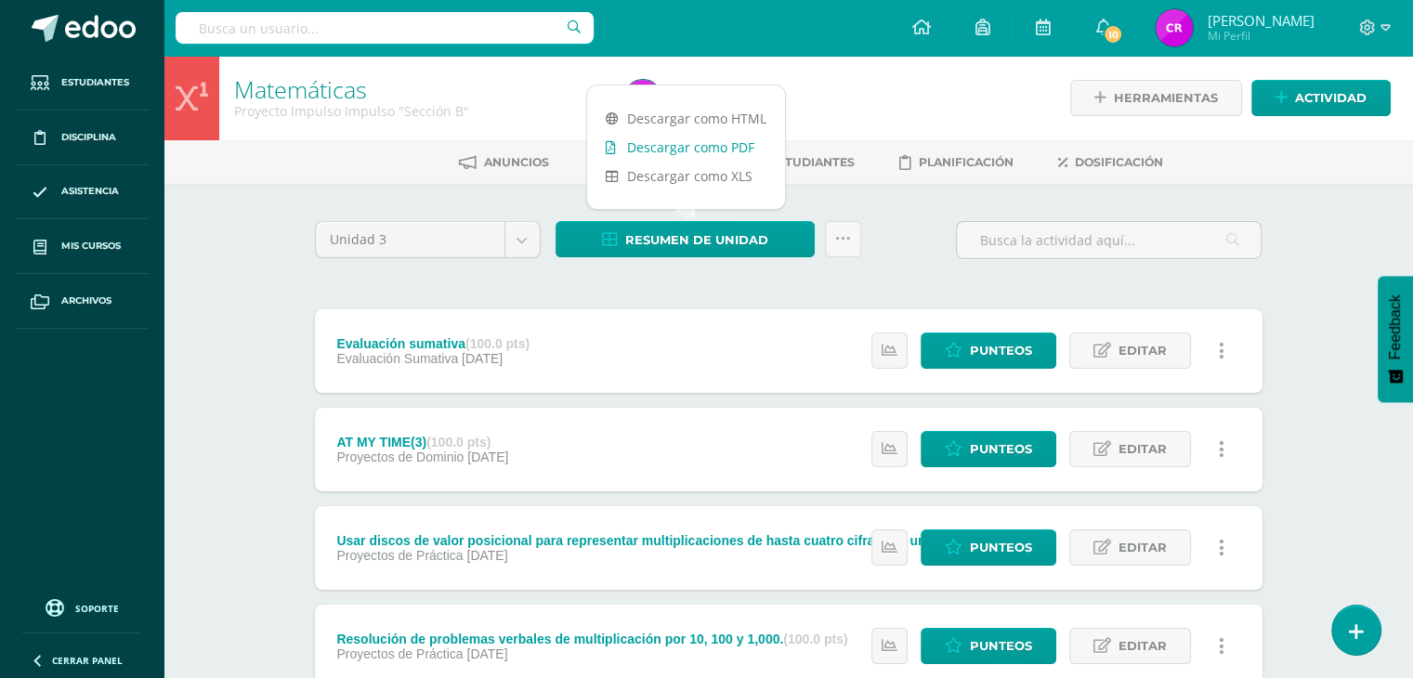
click at [697, 150] on link "Descargar como PDF" at bounding box center [686, 147] width 198 height 29
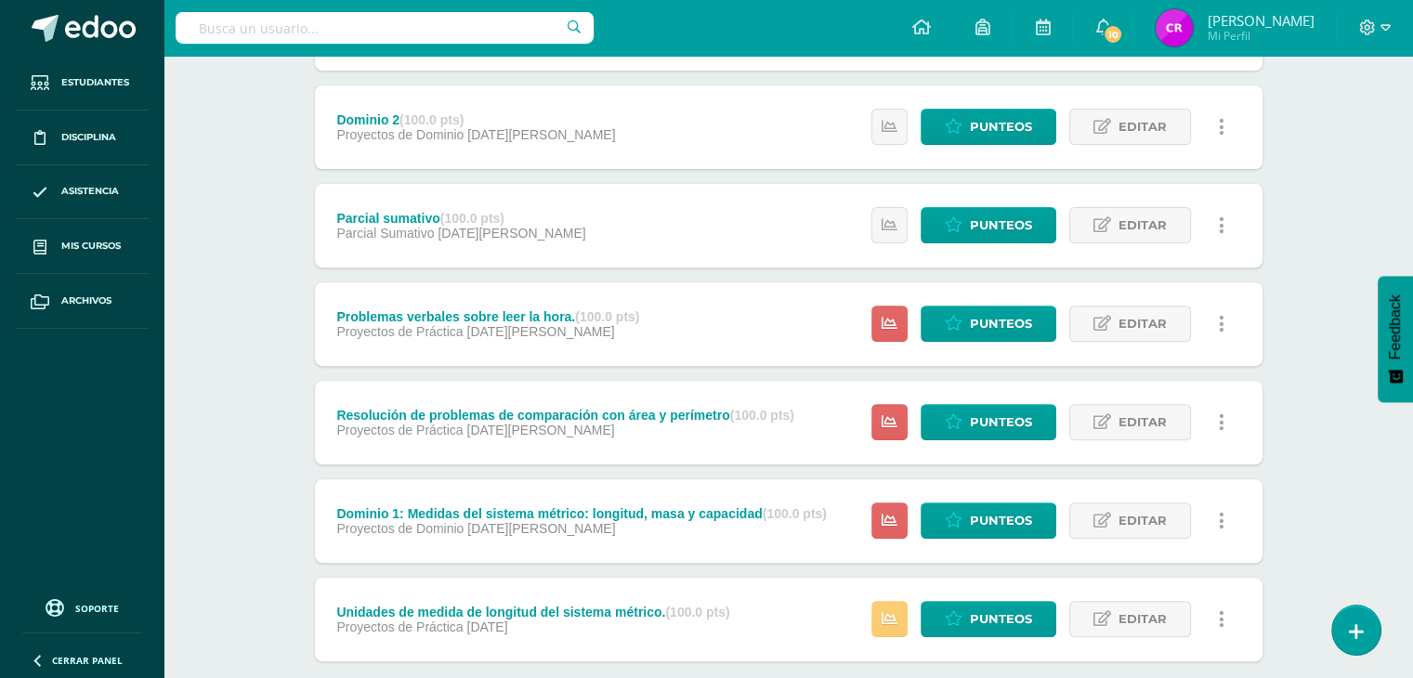
scroll to position [725, 0]
